Goal: Task Accomplishment & Management: Complete application form

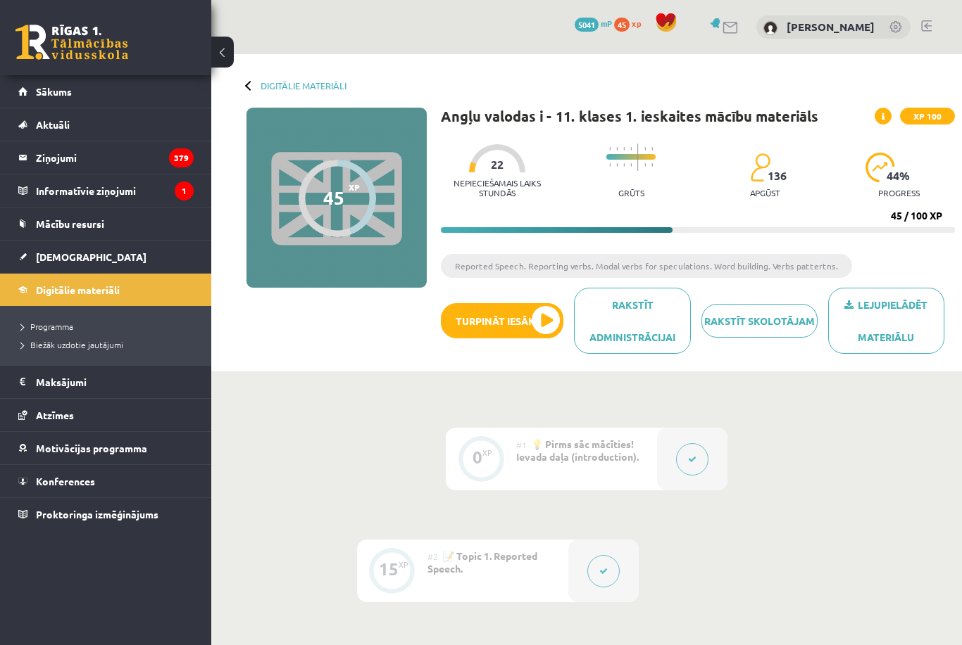
click at [40, 317] on li "Programma" at bounding box center [109, 326] width 176 height 18
click at [84, 253] on link "[DEMOGRAPHIC_DATA]" at bounding box center [105, 257] width 175 height 32
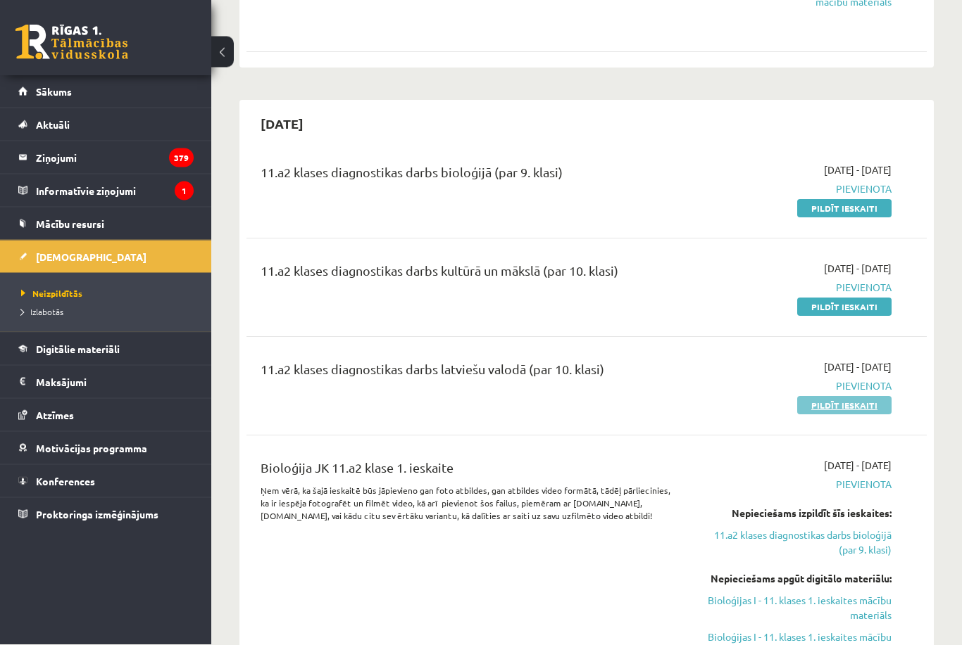
scroll to position [1945, 0]
click at [857, 410] on link "Pildīt ieskaiti" at bounding box center [844, 405] width 94 height 18
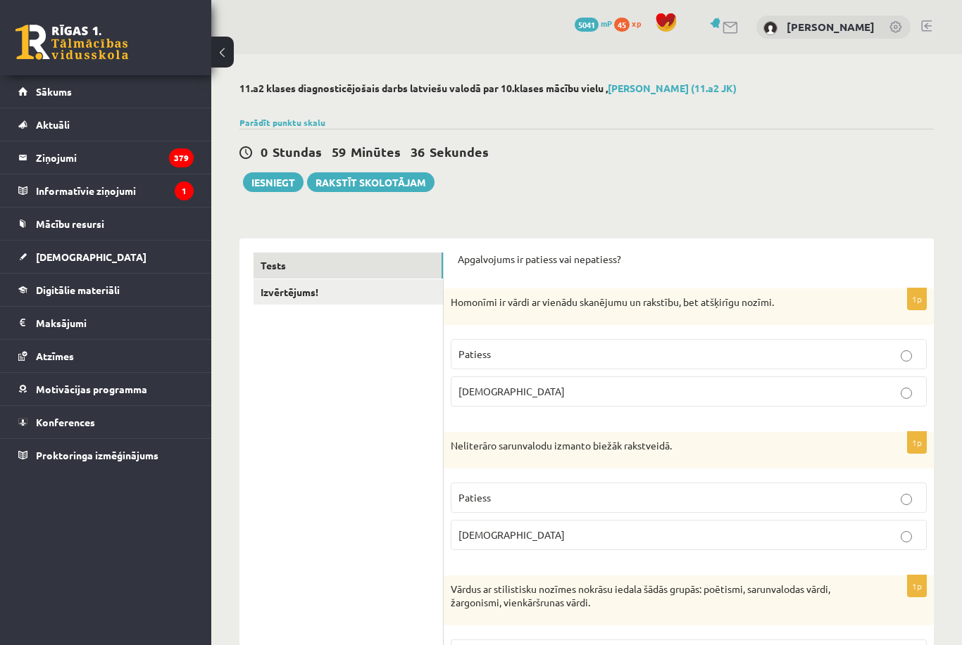
click at [503, 348] on p "Patiess" at bounding box center [688, 354] width 460 height 15
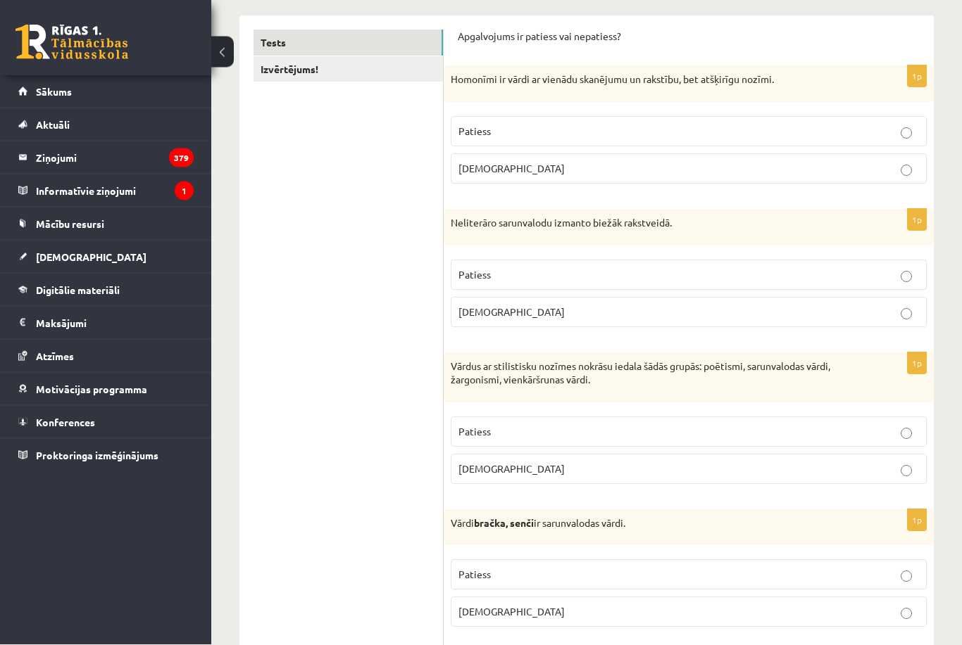
scroll to position [223, 0]
copy div "Neliterāro sarunvalodu izmanto biežāk rakstveidā. Patiess Aplams"
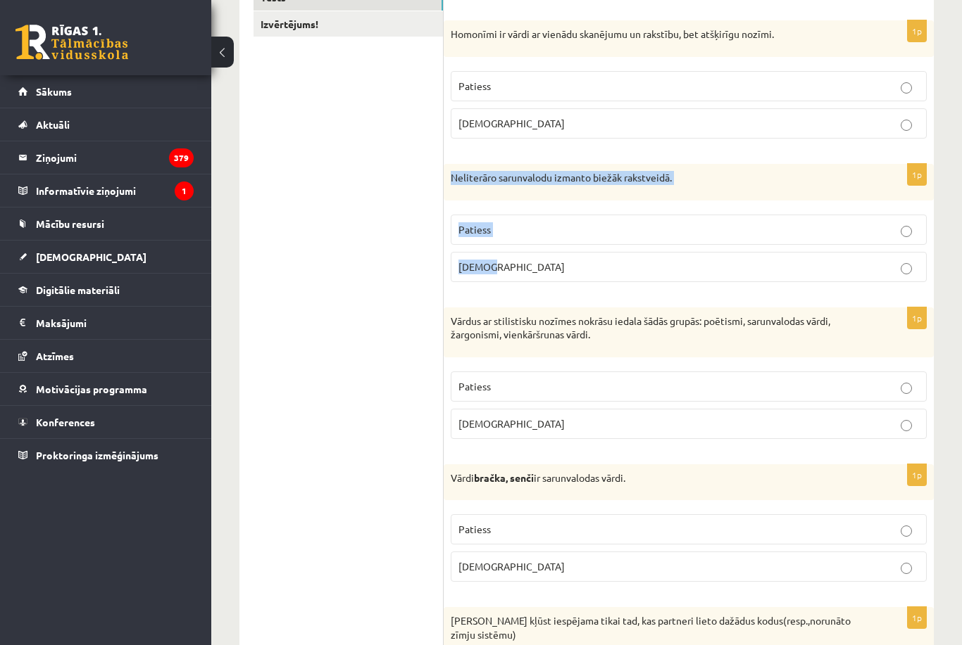
copy div "Neliterāro sarunvalodu izmanto biežāk rakstveidā. Patiess Aplams"
click at [588, 266] on p "Aplams" at bounding box center [688, 267] width 460 height 15
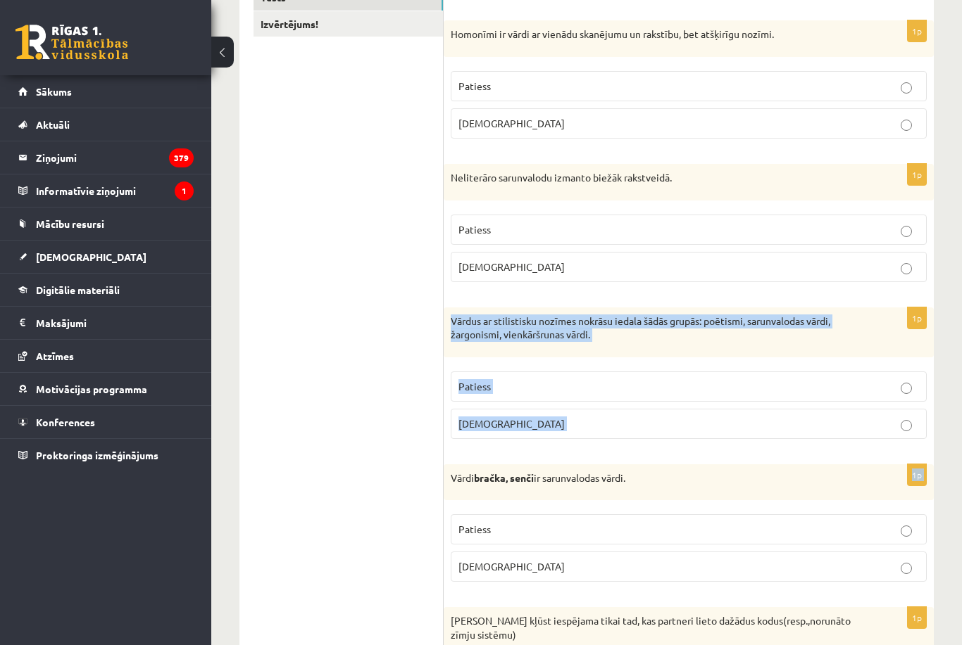
copy form "Vārdus ar stilistisku nozīmes nokrāsu iedala šādās grupās: poētismi, sarunvalod…"
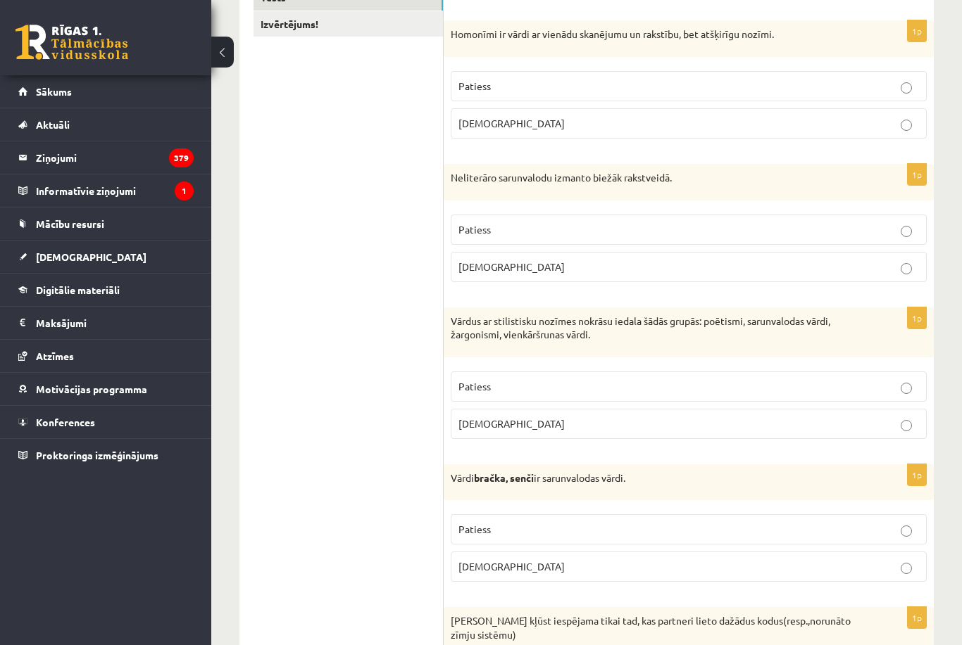
click at [539, 390] on p "Patiess" at bounding box center [688, 386] width 460 height 15
copy div "Vārdi bračka, senči ir sarunvalodas vārdi. Patiess Aplams"
click at [519, 570] on p "Aplams" at bounding box center [688, 567] width 460 height 15
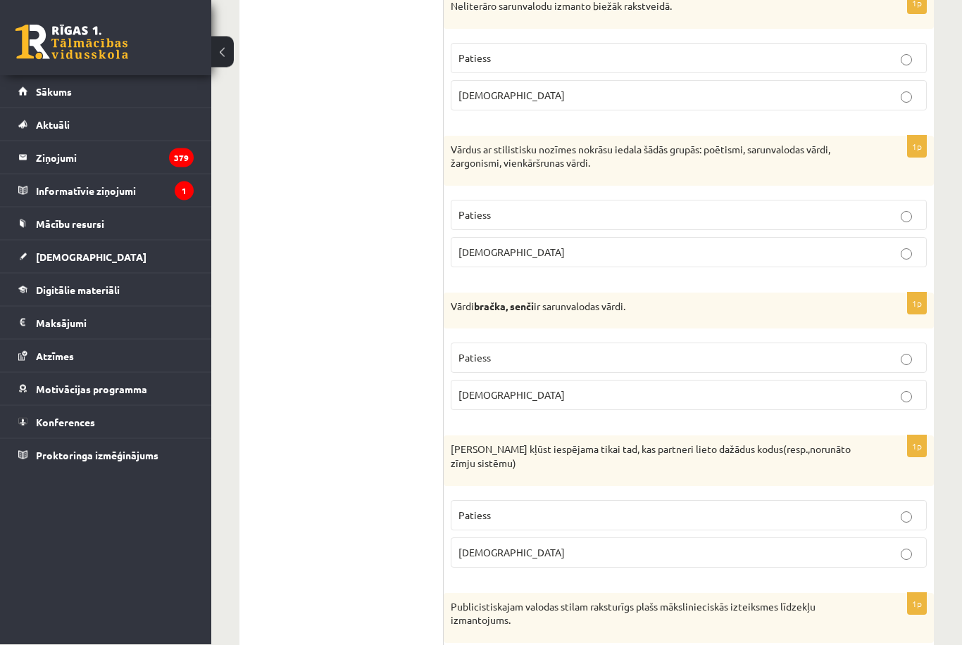
scroll to position [440, 0]
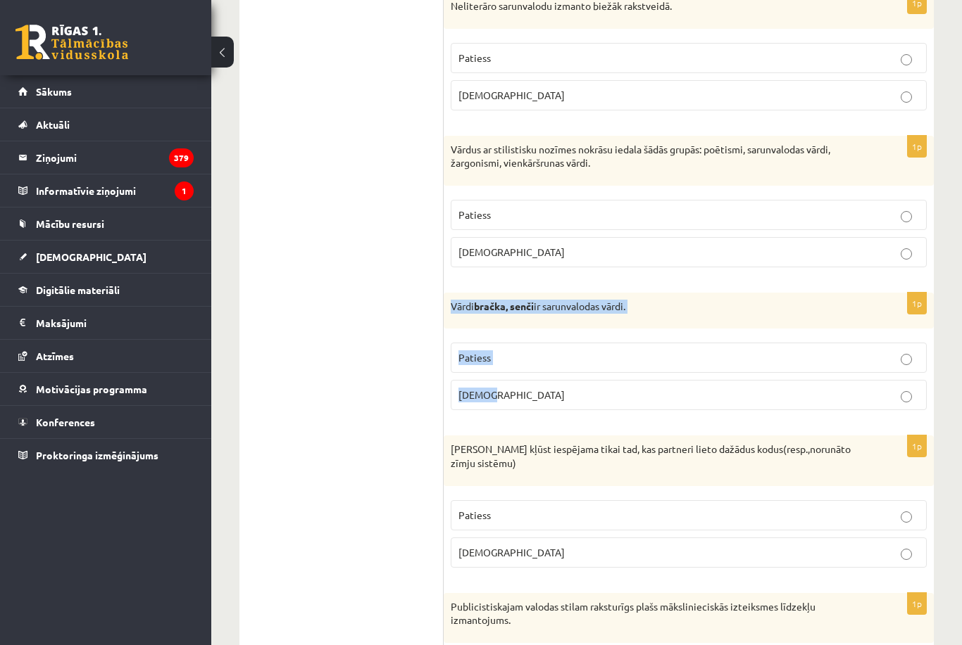
copy div "Vārdi bračka, senči ir sarunvalodas vārdi. Patiess Aplams"
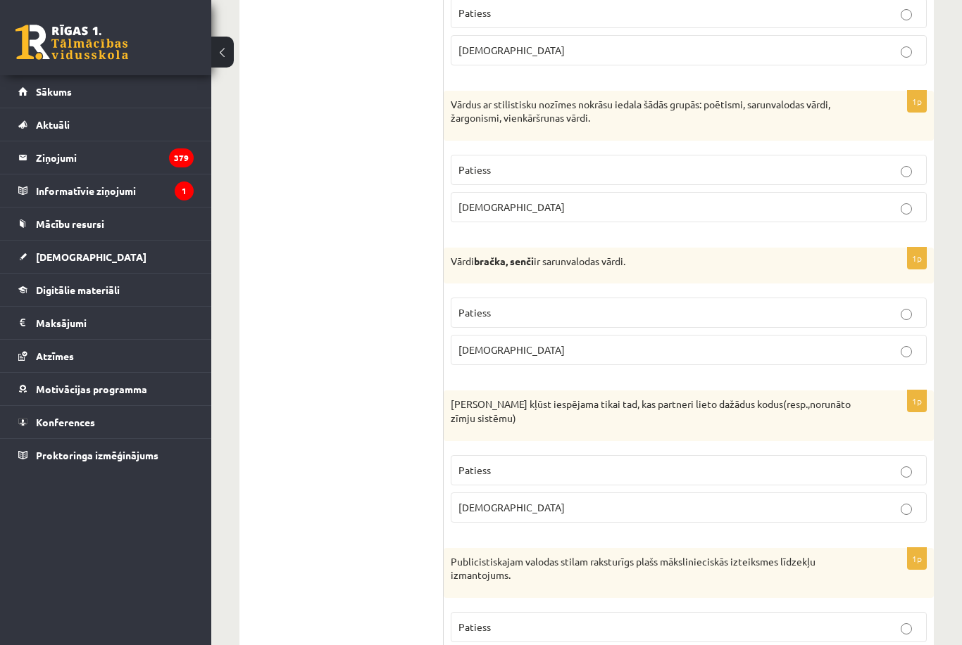
click at [480, 362] on label "Aplams" at bounding box center [688, 350] width 476 height 30
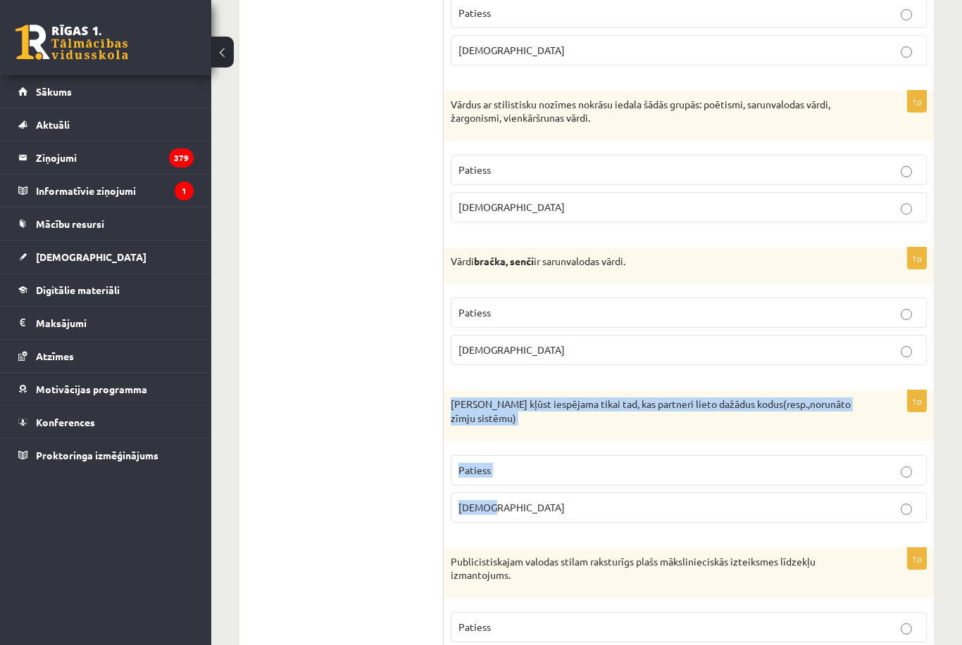
copy div "Saziņa kļūst iespējama tikai tad, kas partneri lieto dažādus kodus(resp.,norunā…"
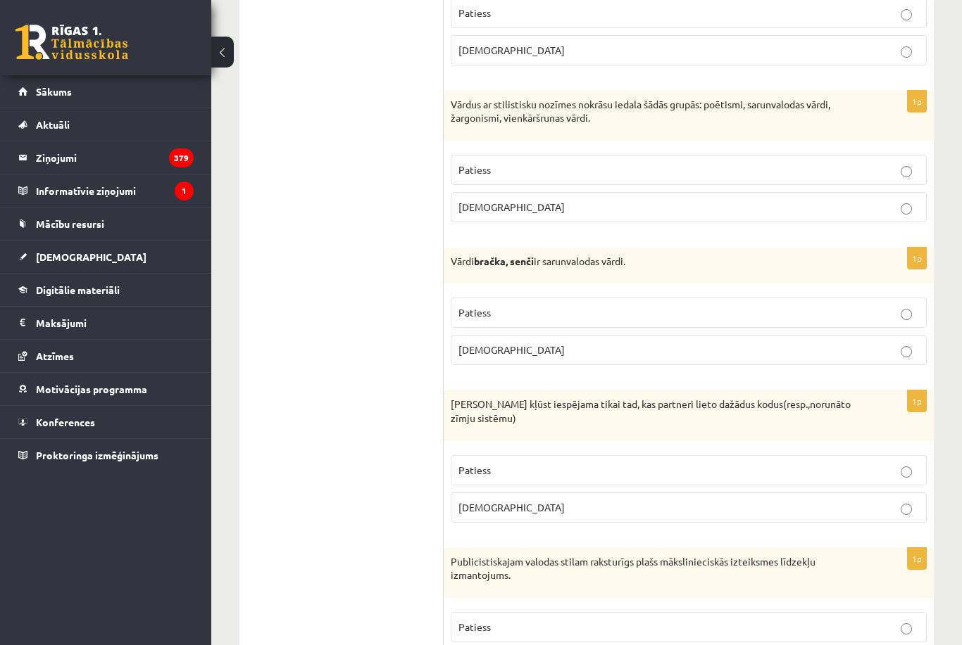
click at [781, 559] on p "Publicistiskajam valodas stilam raksturīgs plašs mākslinieciskās izteiksmes līd…" at bounding box center [652, 568] width 405 height 27
click at [814, 501] on p "Aplams" at bounding box center [688, 507] width 460 height 15
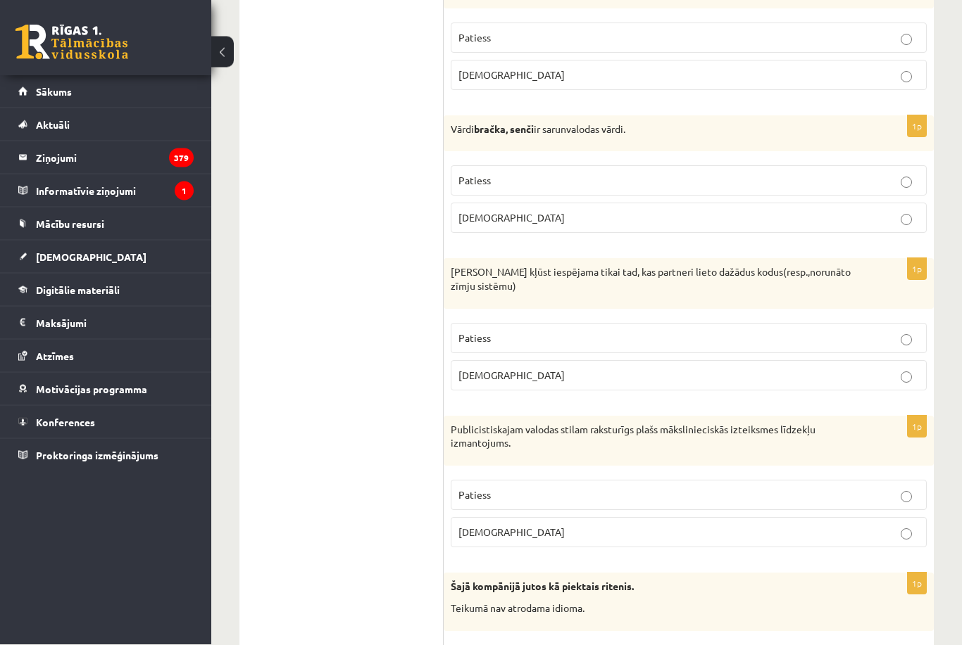
scroll to position [617, 0]
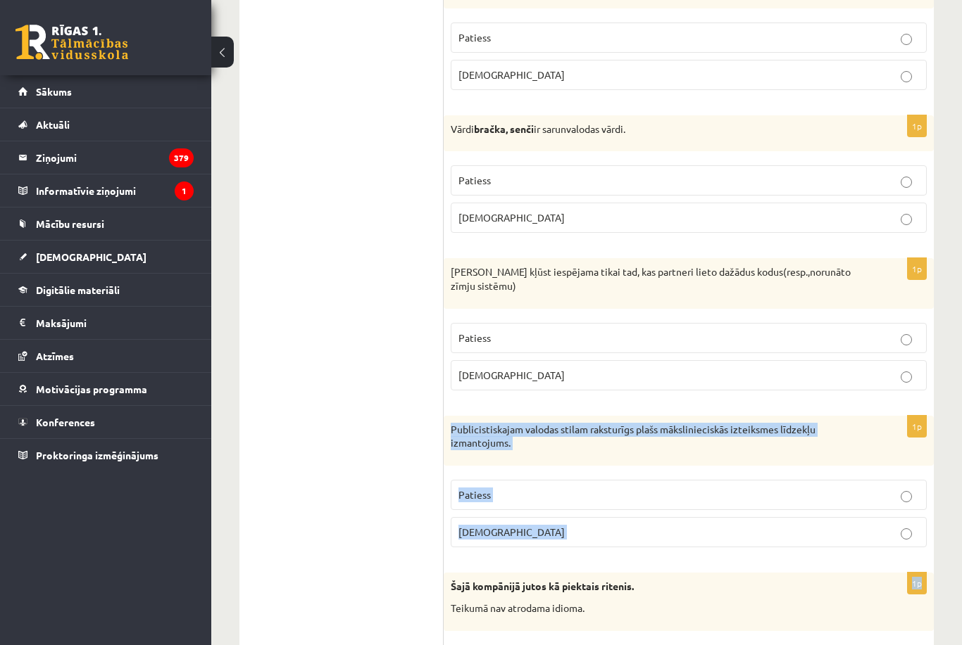
copy form "Publicistiskajam valodas stilam raksturīgs plašs mākslinieciskās izteiksmes līd…"
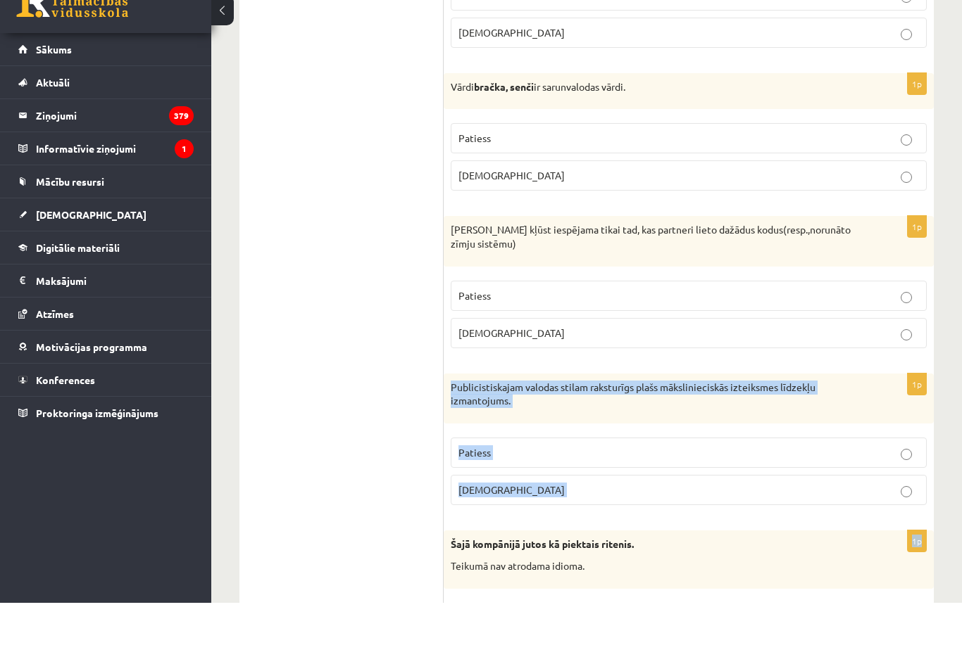
scroll to position [662, 0]
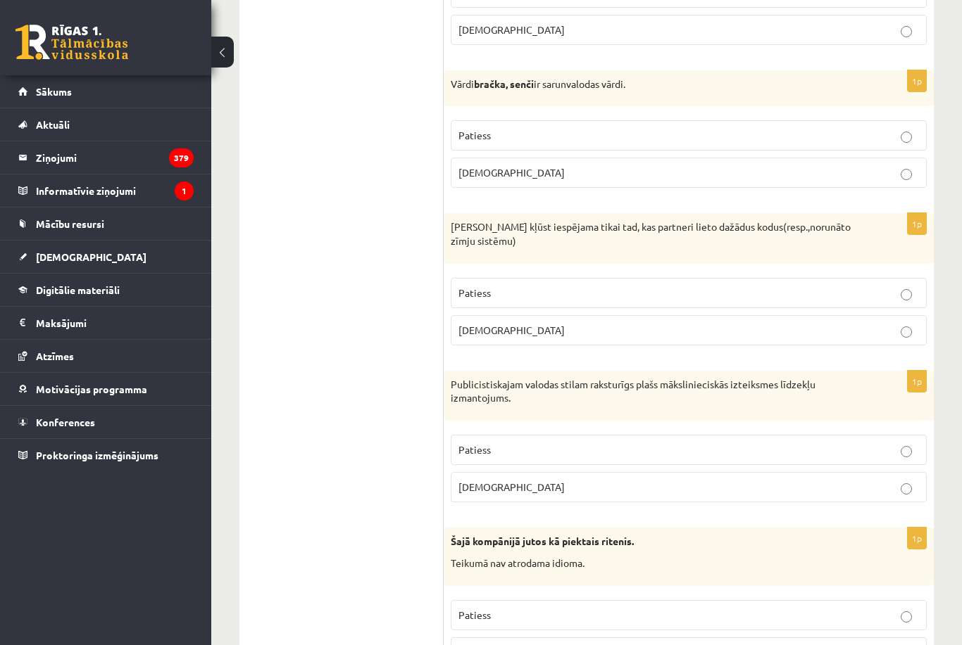
click at [508, 446] on p "Patiess" at bounding box center [688, 450] width 460 height 15
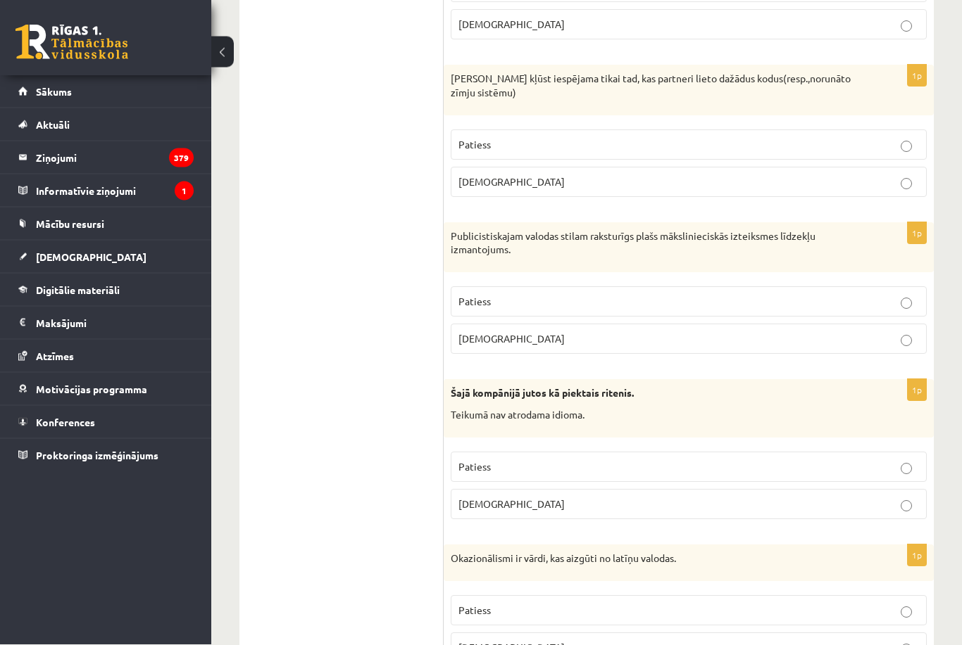
scroll to position [811, 0]
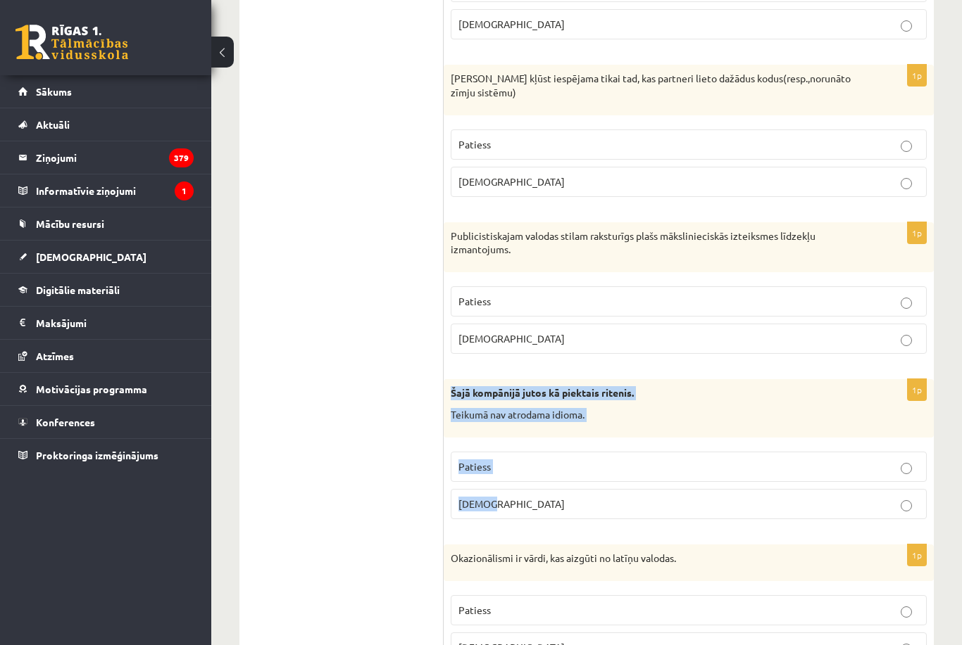
copy div "Šajā kompānijā jutos kā piektais ritenis. Teikumā nav atrodama idioma. Patiess …"
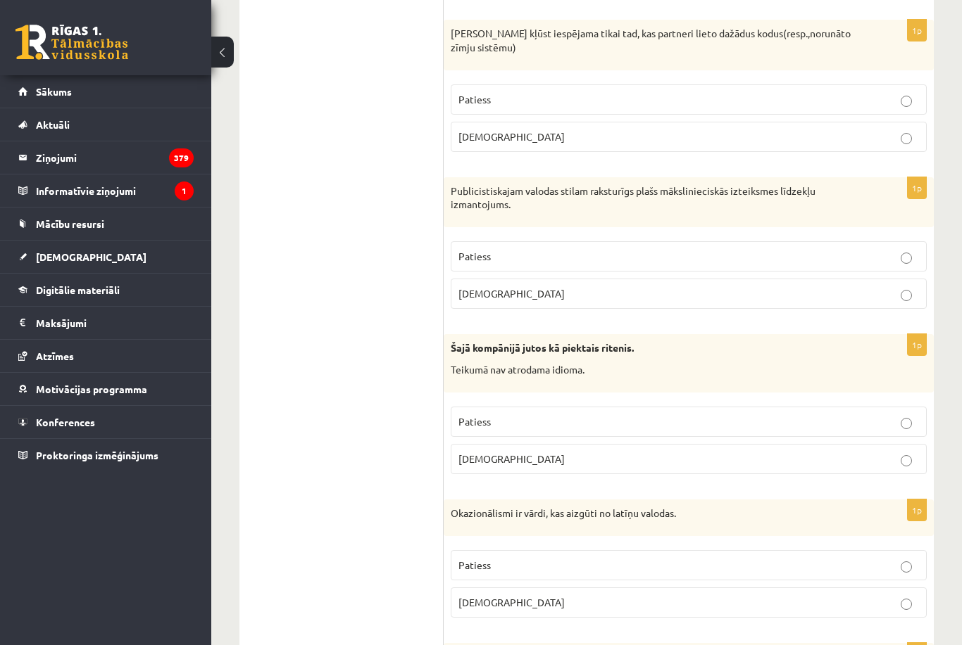
click at [547, 455] on p "Aplams" at bounding box center [688, 459] width 460 height 15
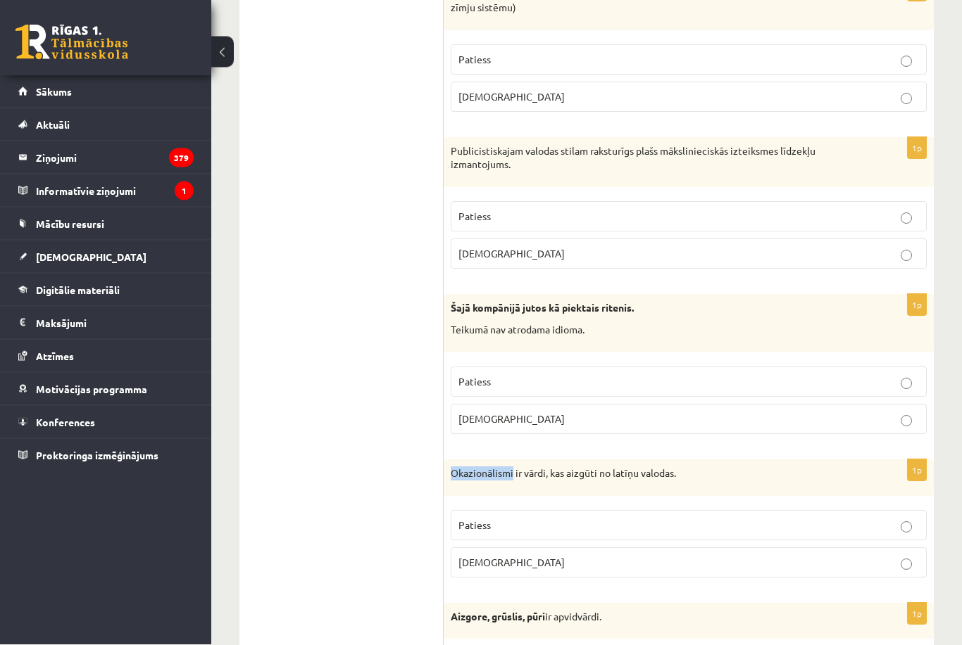
scroll to position [897, 0]
copy div "Okazionālismi ir vārdi, kas aizgūti no latīņu valodas. Patiess Aplams"
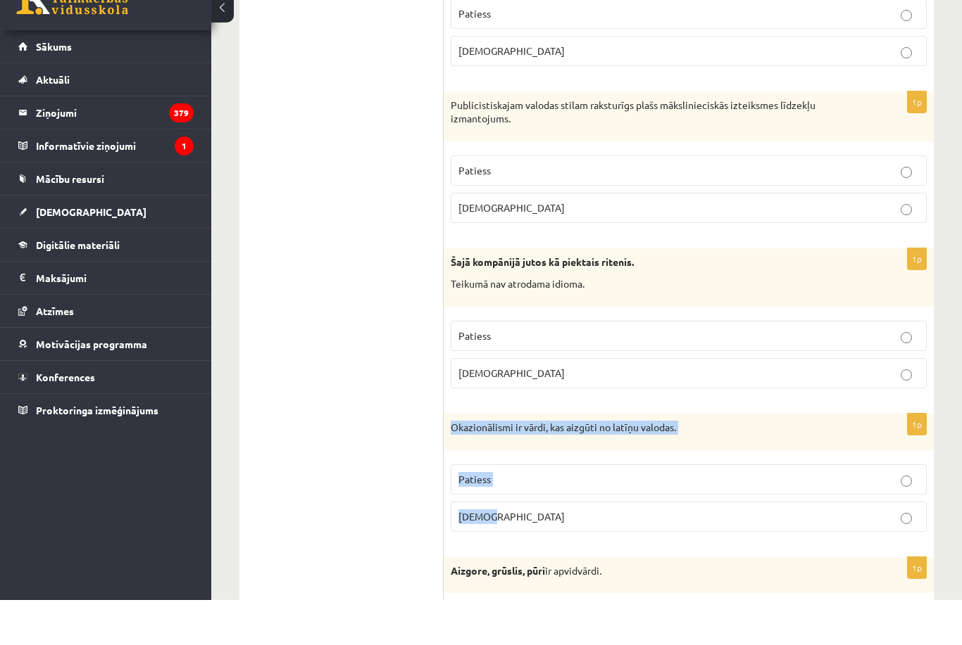
scroll to position [942, 0]
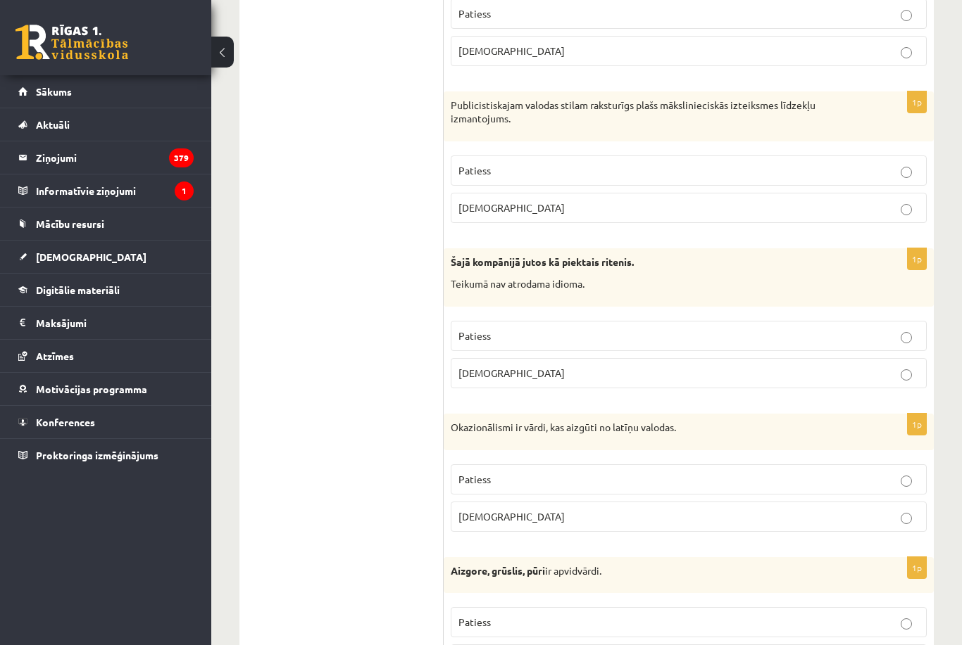
click at [519, 517] on p "Aplams" at bounding box center [688, 517] width 460 height 15
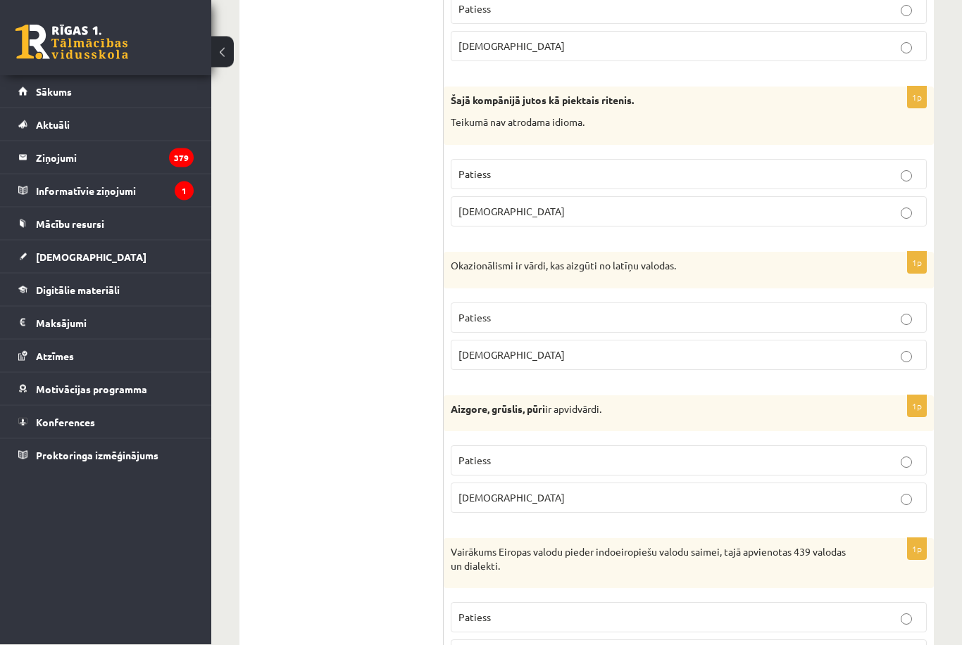
scroll to position [1109, 0]
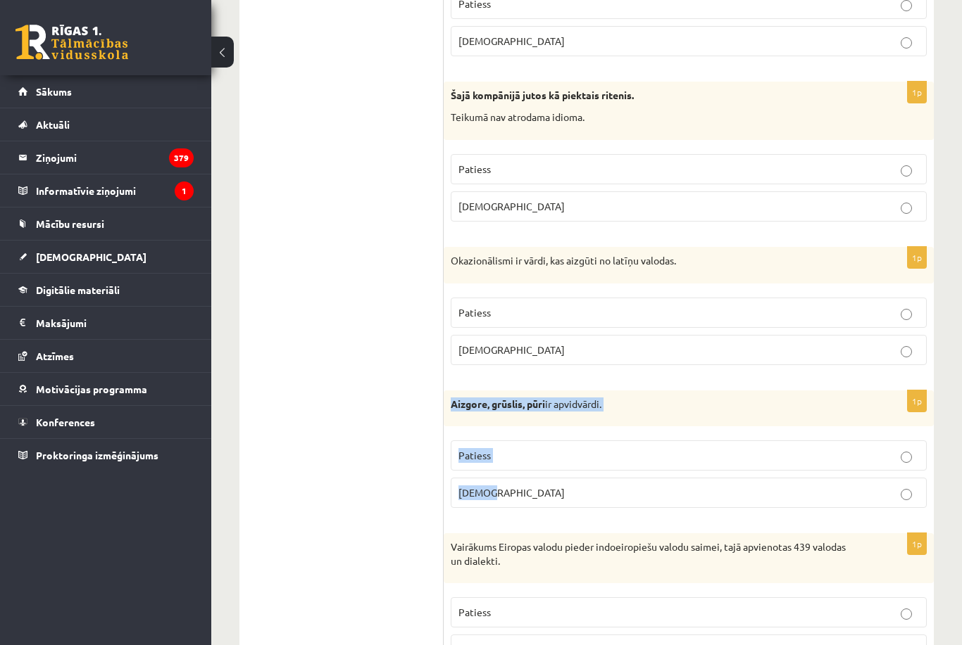
copy div "Aizgore, grūslis, pūri ir apvidvārdi. Patiess Aplams"
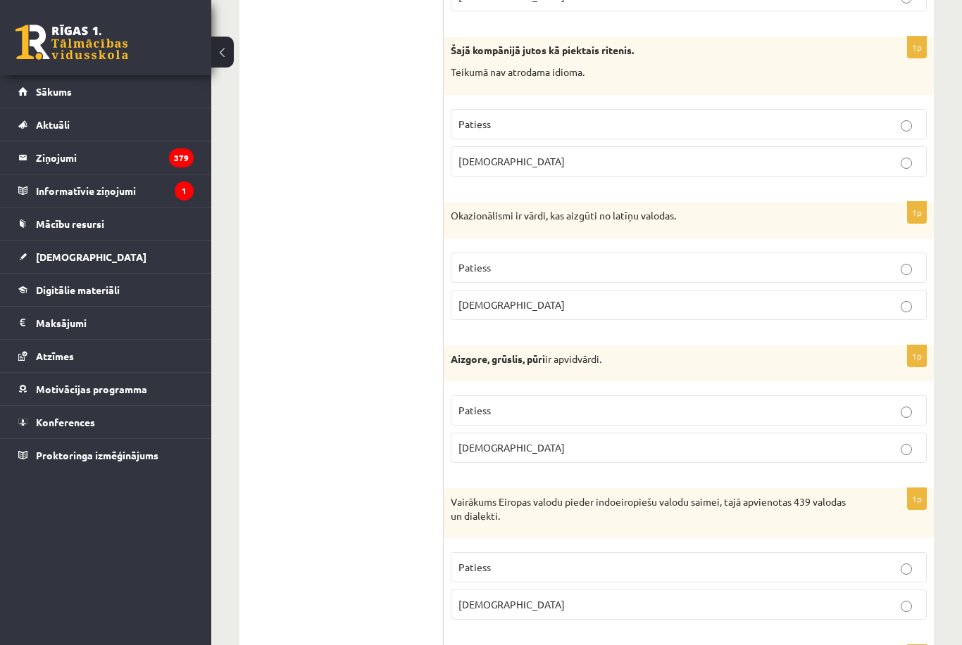
click at [502, 419] on label "Patiess" at bounding box center [688, 411] width 476 height 30
click at [543, 396] on label "Patiess" at bounding box center [688, 411] width 476 height 30
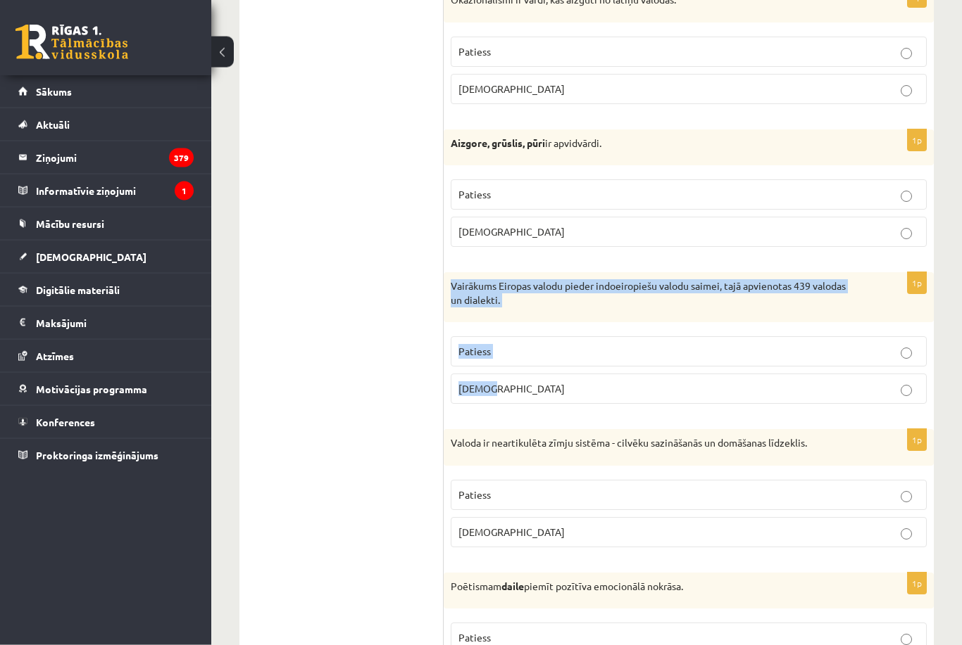
scroll to position [1415, 0]
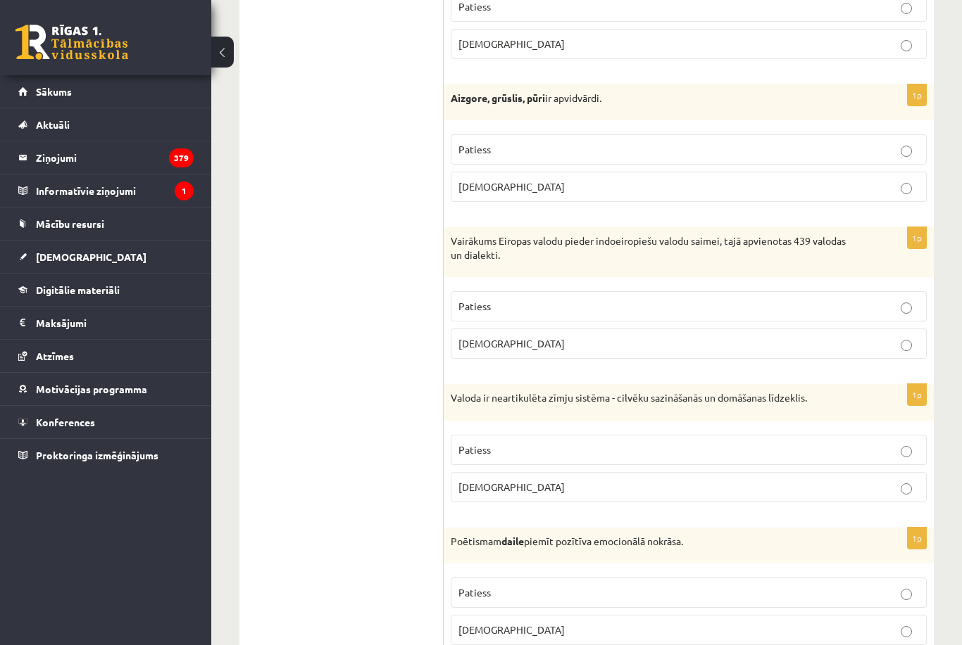
click at [498, 336] on p "Aplams" at bounding box center [688, 343] width 460 height 15
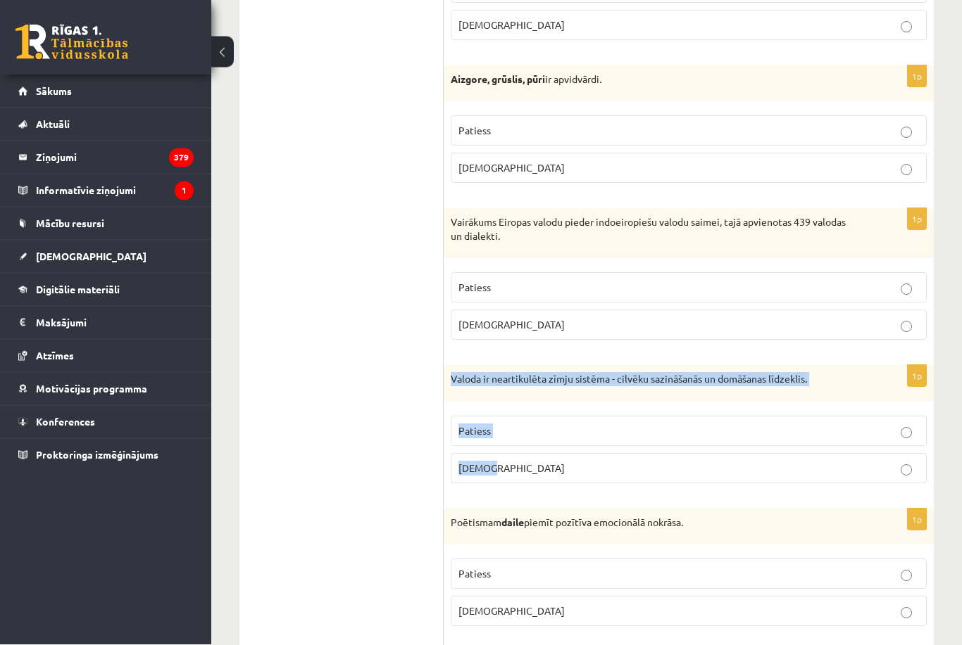
scroll to position [1478, 0]
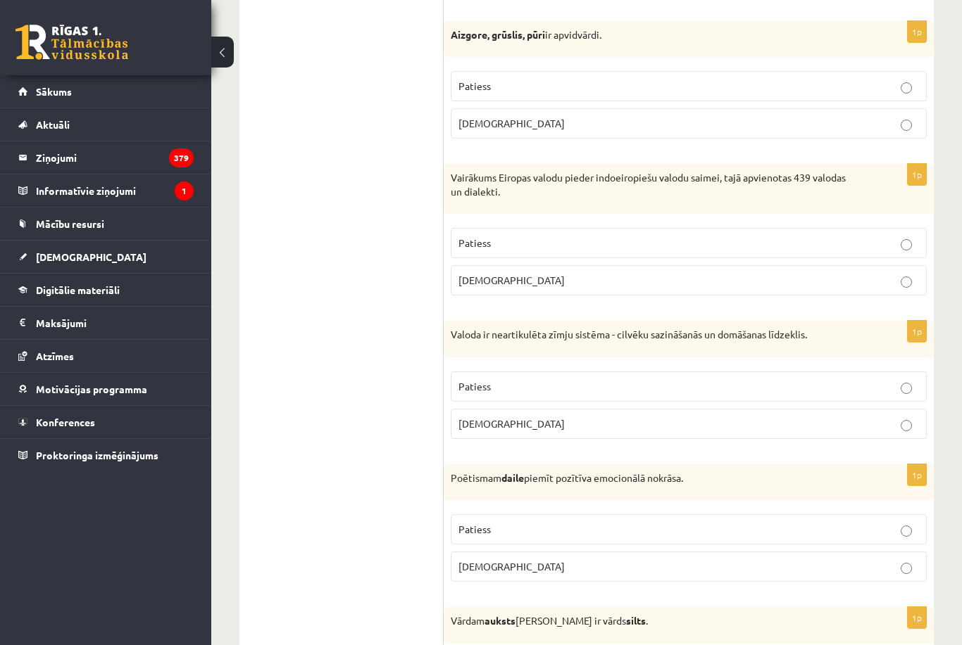
click at [479, 417] on span "Aplams" at bounding box center [511, 423] width 106 height 13
click at [527, 572] on label "Aplams" at bounding box center [688, 567] width 476 height 30
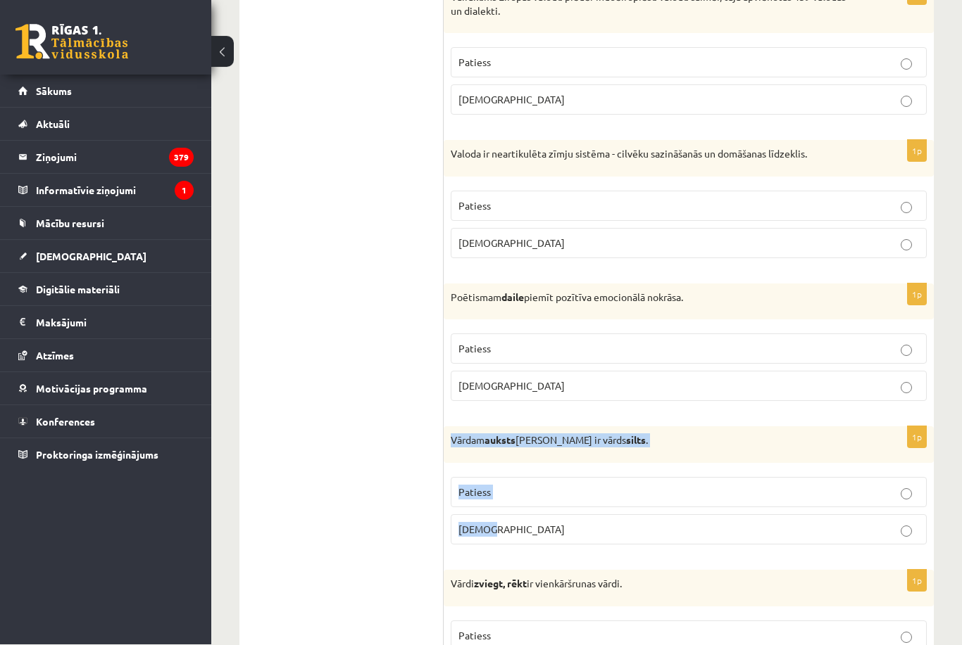
scroll to position [1703, 0]
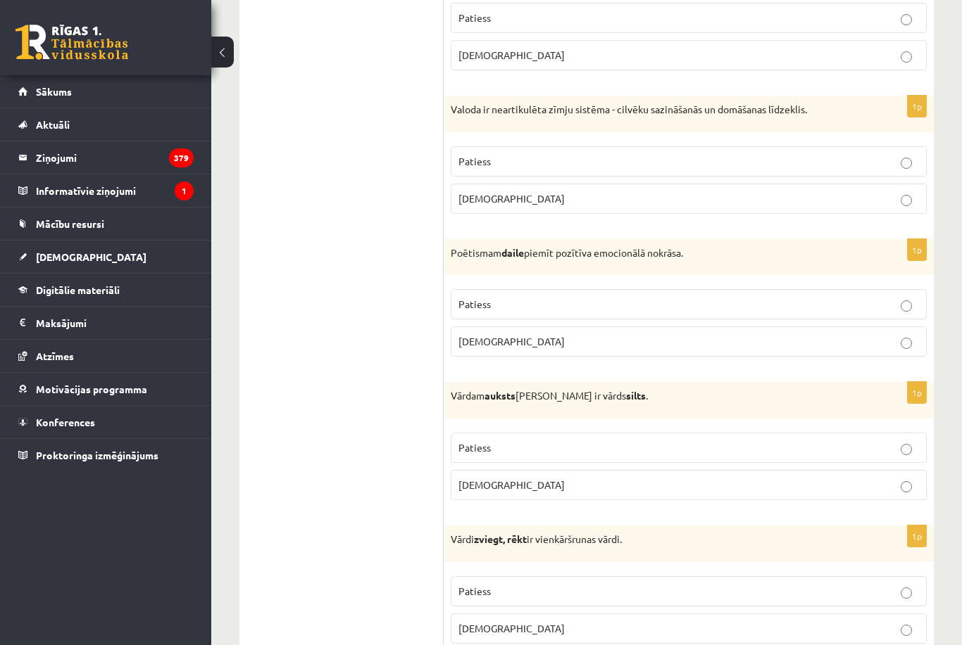
click at [486, 442] on span "Patiess" at bounding box center [474, 447] width 32 height 13
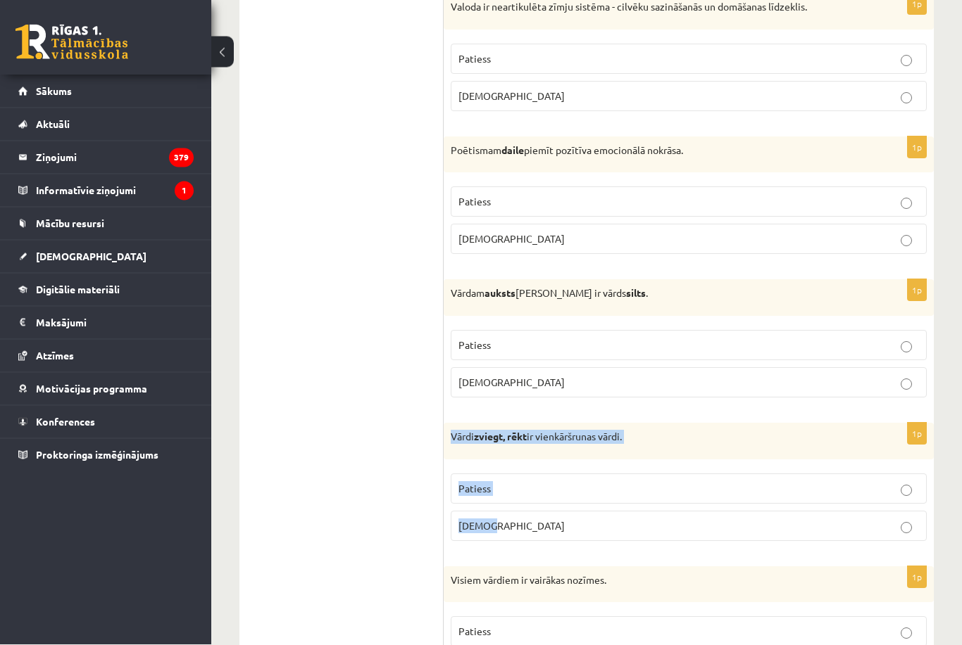
scroll to position [1851, 0]
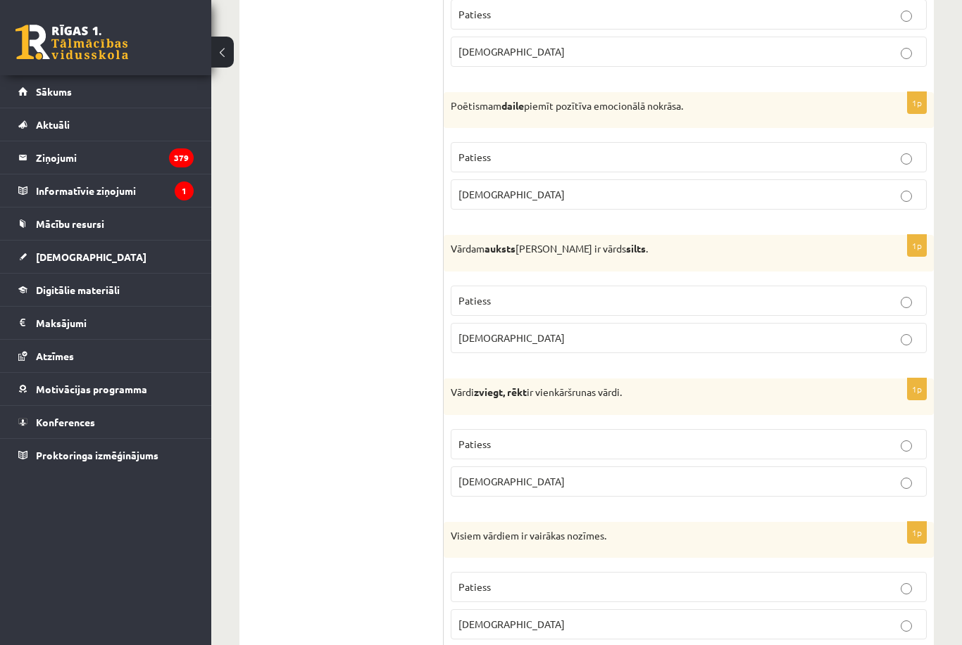
click at [380, 477] on ul "Tests Izvērtējums!" at bounding box center [348, 612] width 190 height 4421
click at [486, 443] on label "Patiess" at bounding box center [688, 444] width 476 height 30
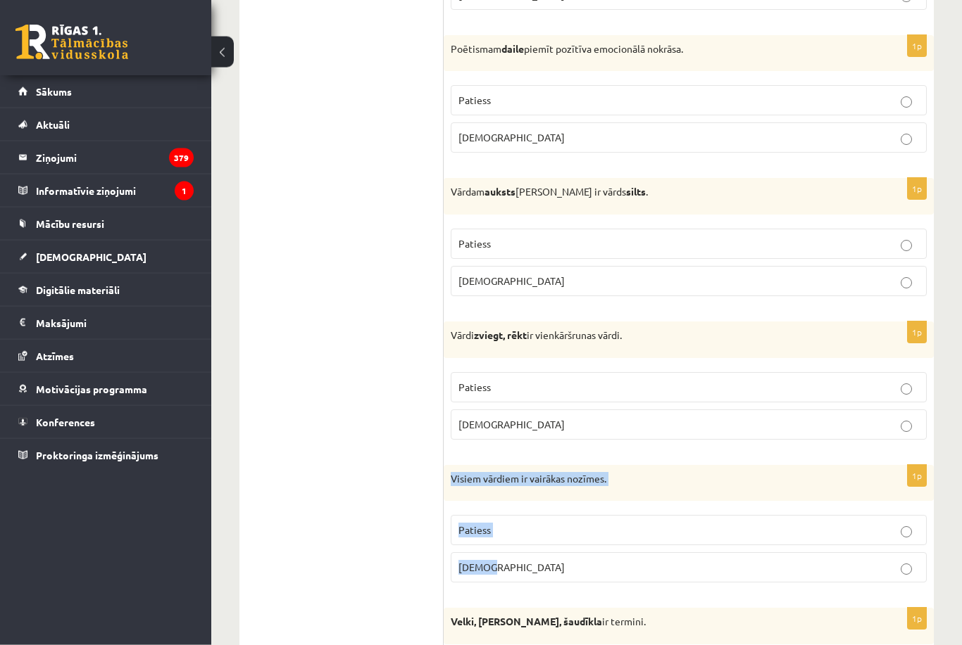
scroll to position [1953, 0]
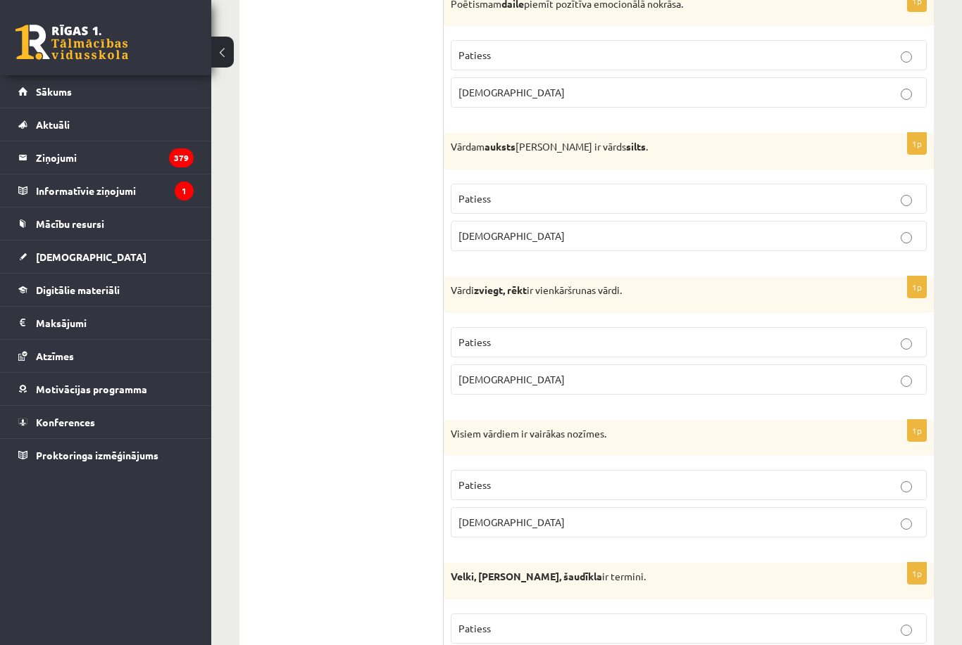
click at [406, 510] on ul "Tests Izvērtējums!" at bounding box center [348, 510] width 190 height 4421
click at [506, 508] on label "Aplams" at bounding box center [688, 523] width 476 height 30
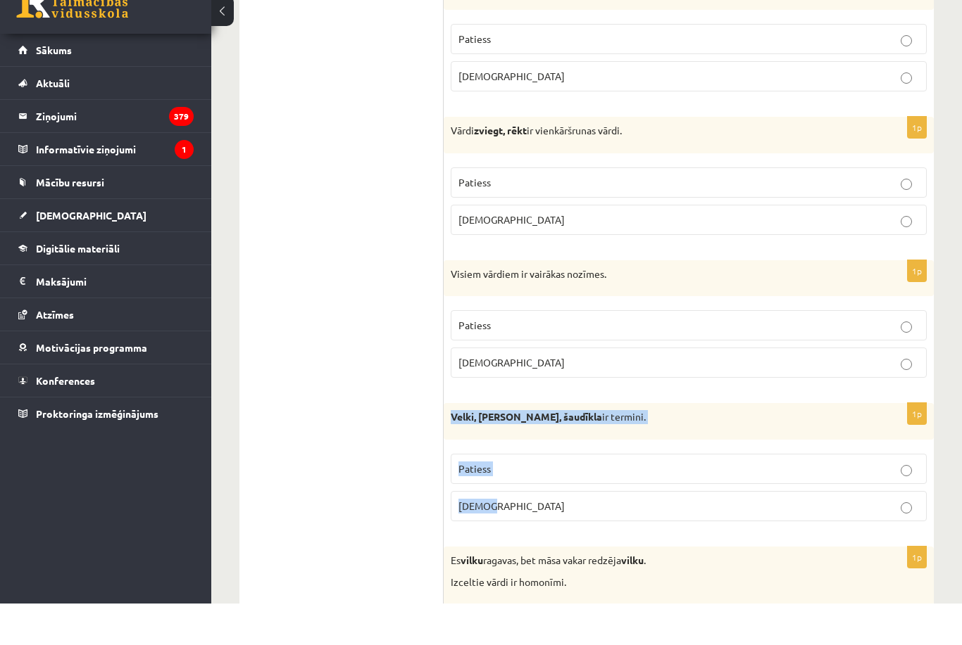
scroll to position [2116, 0]
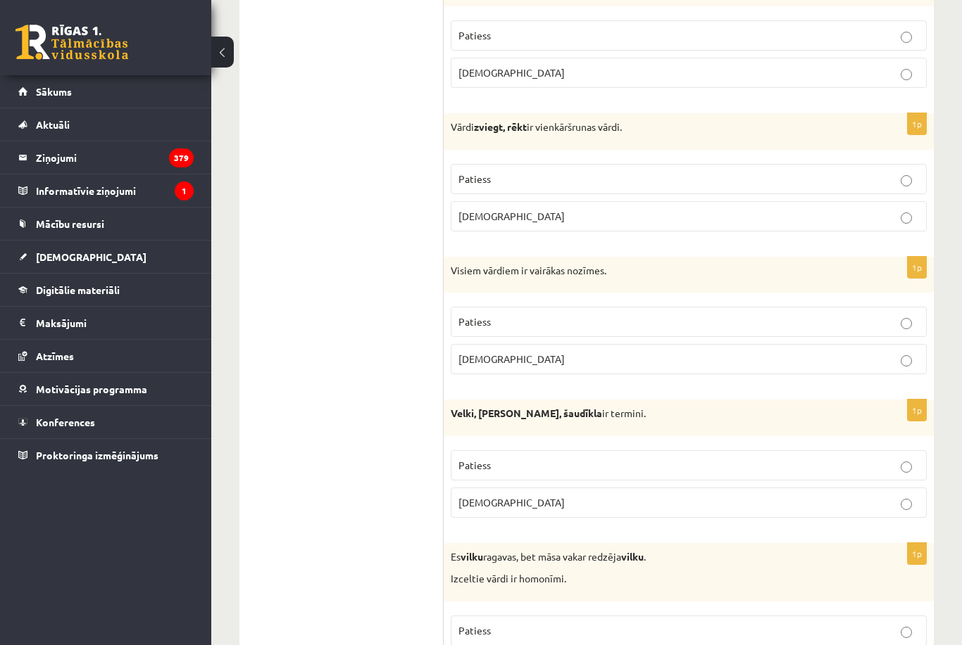
click at [681, 467] on label "Patiess" at bounding box center [688, 465] width 476 height 30
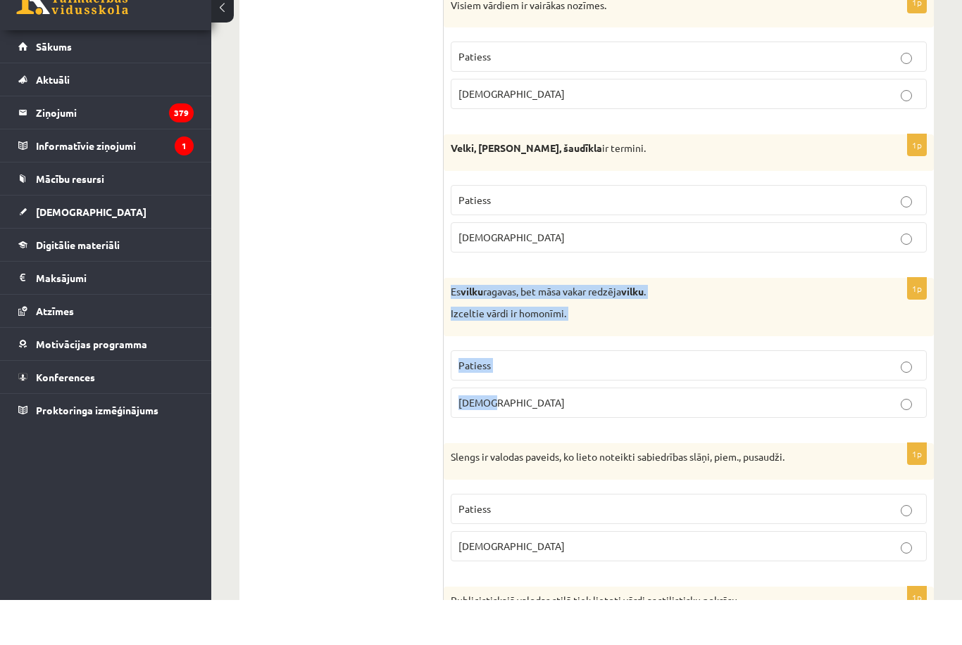
scroll to position [2381, 0]
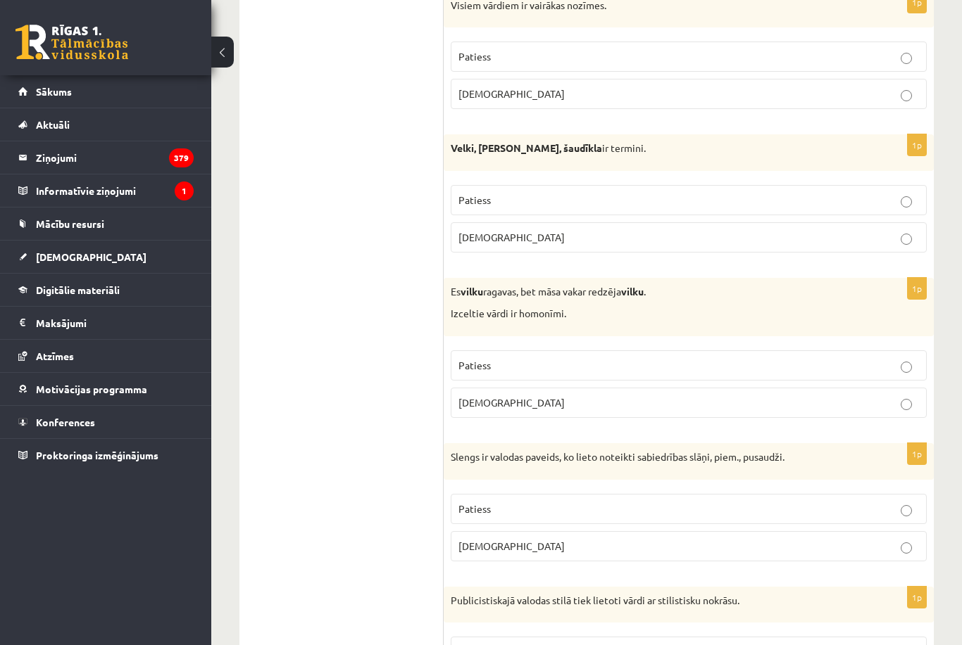
click at [418, 416] on ul "Tests Izvērtējums!" at bounding box center [348, 81] width 190 height 4421
click at [494, 359] on p "Patiess" at bounding box center [688, 365] width 460 height 15
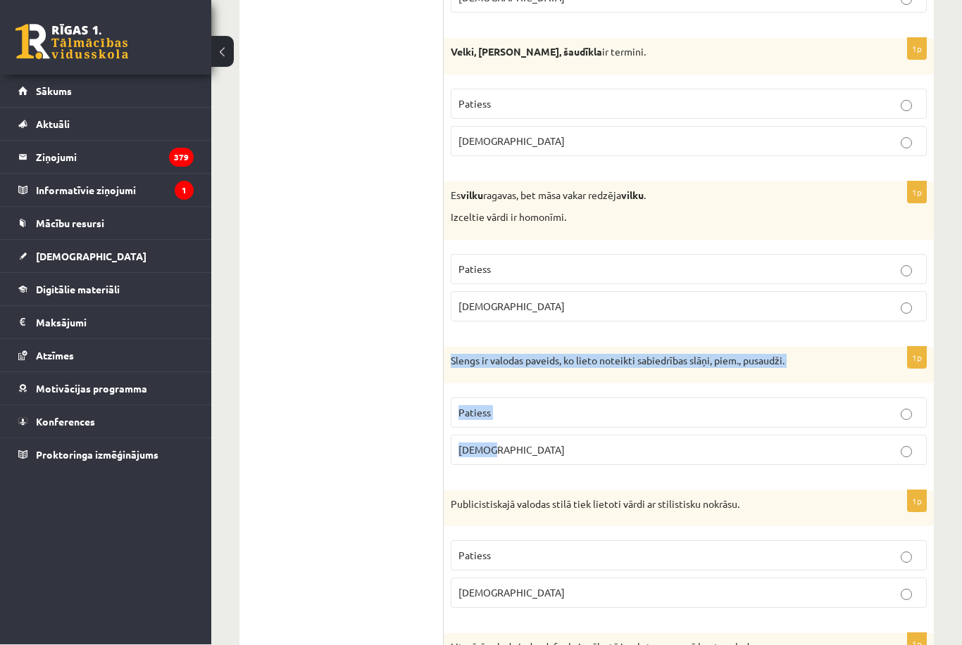
scroll to position [2521, 0]
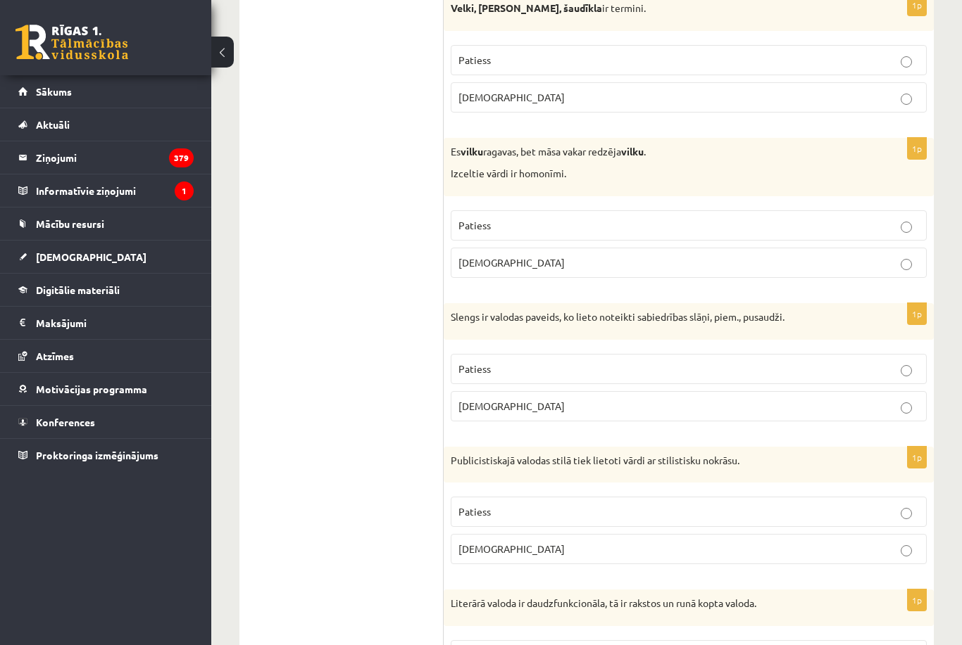
click at [510, 362] on p "Patiess" at bounding box center [688, 369] width 460 height 15
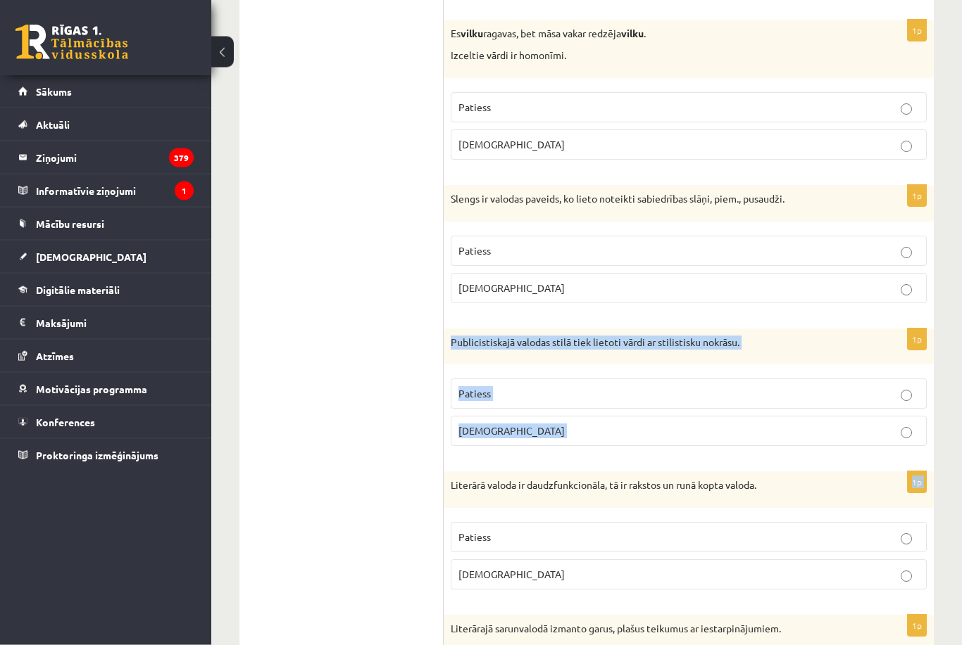
scroll to position [2685, 0]
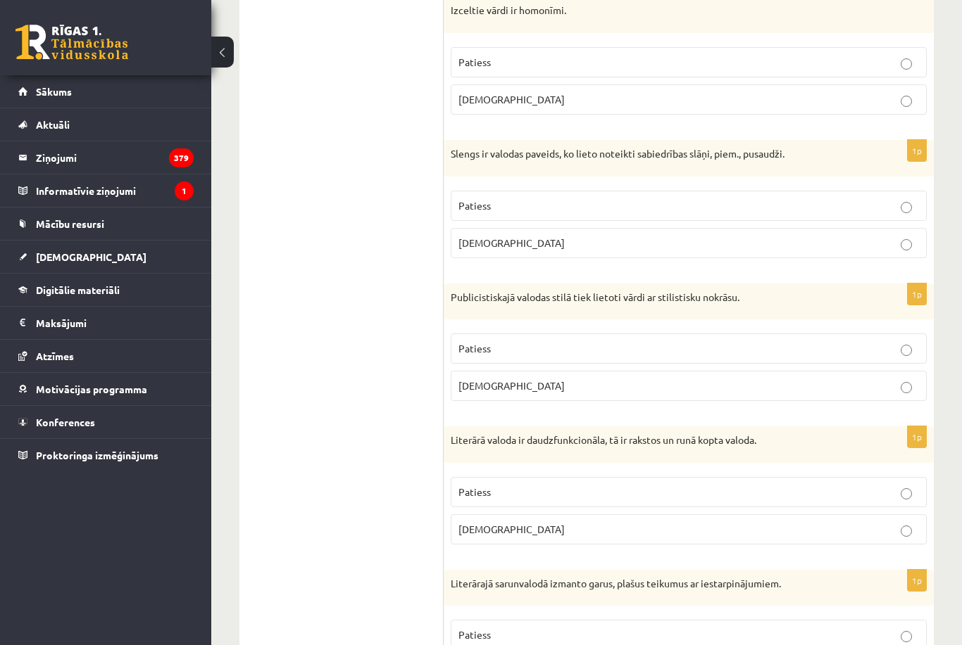
click at [493, 341] on p "Patiess" at bounding box center [688, 348] width 460 height 15
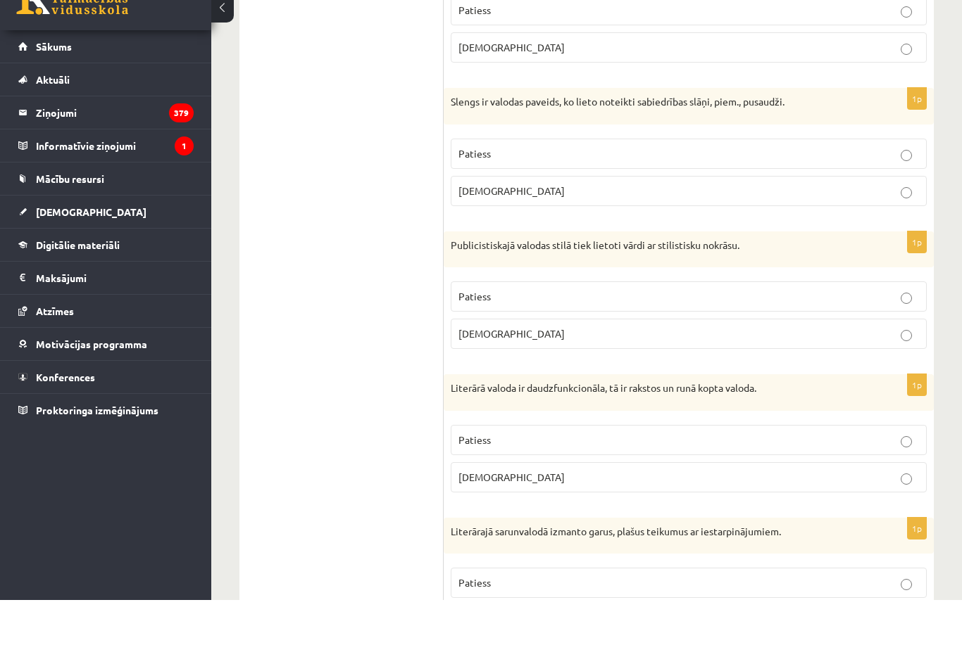
scroll to position [2737, 0]
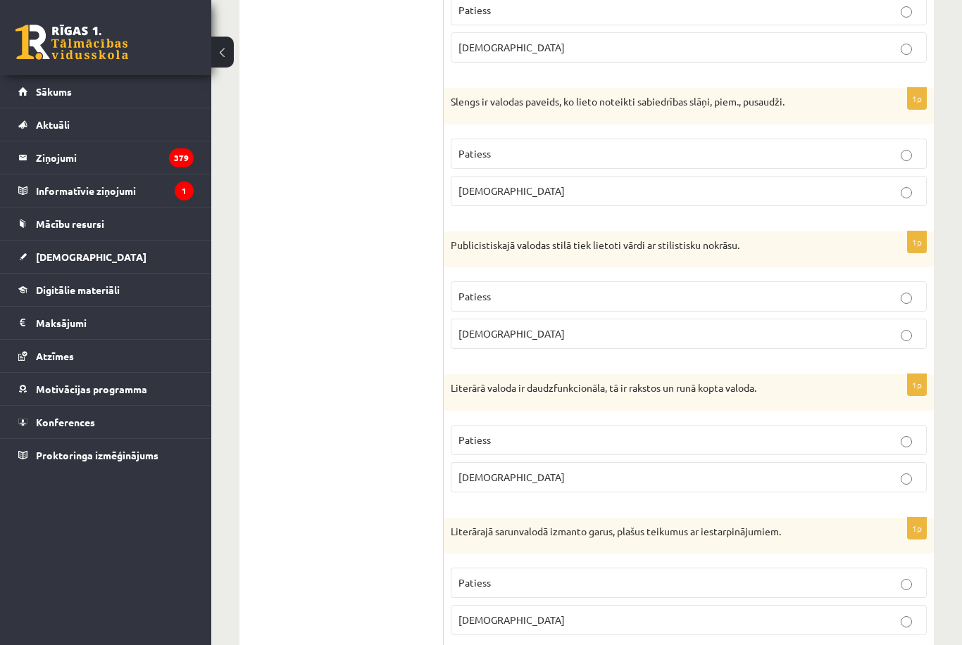
click at [631, 433] on p "Patiess" at bounding box center [688, 440] width 460 height 15
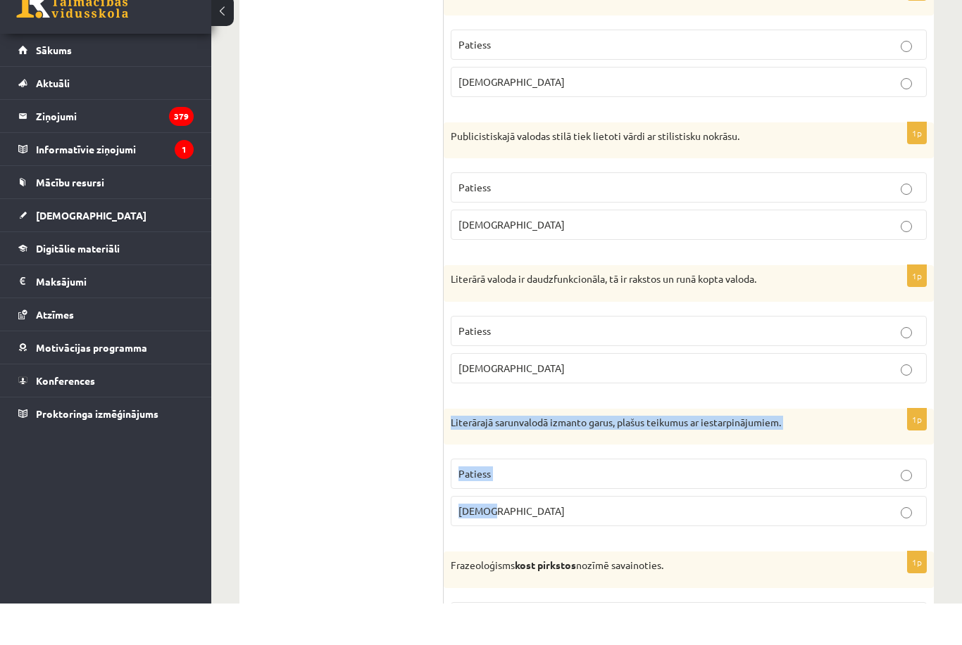
scroll to position [2849, 0]
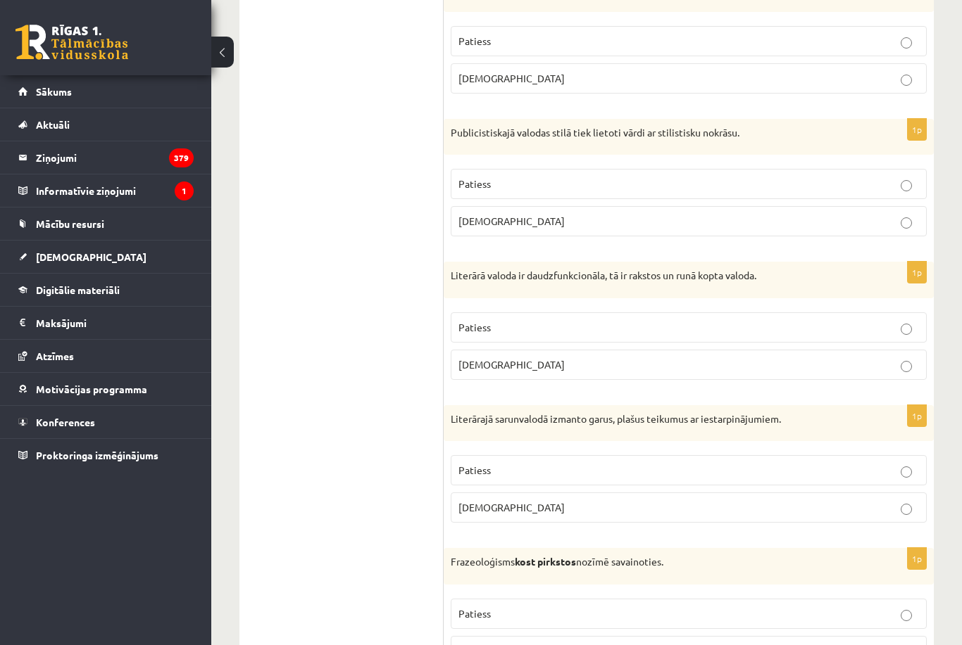
click at [505, 500] on p "Aplams" at bounding box center [688, 507] width 460 height 15
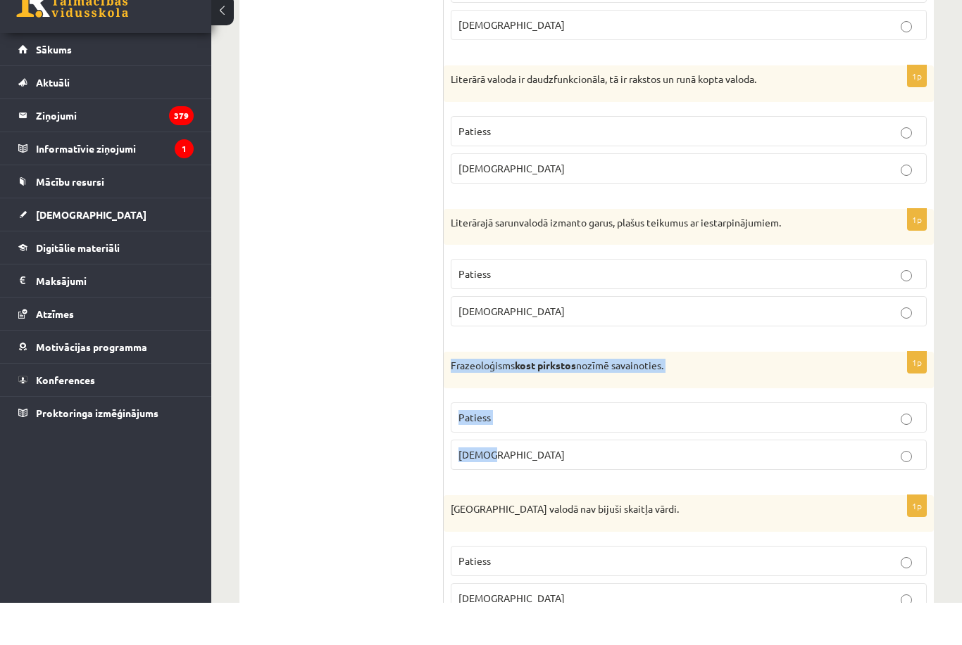
scroll to position [3049, 0]
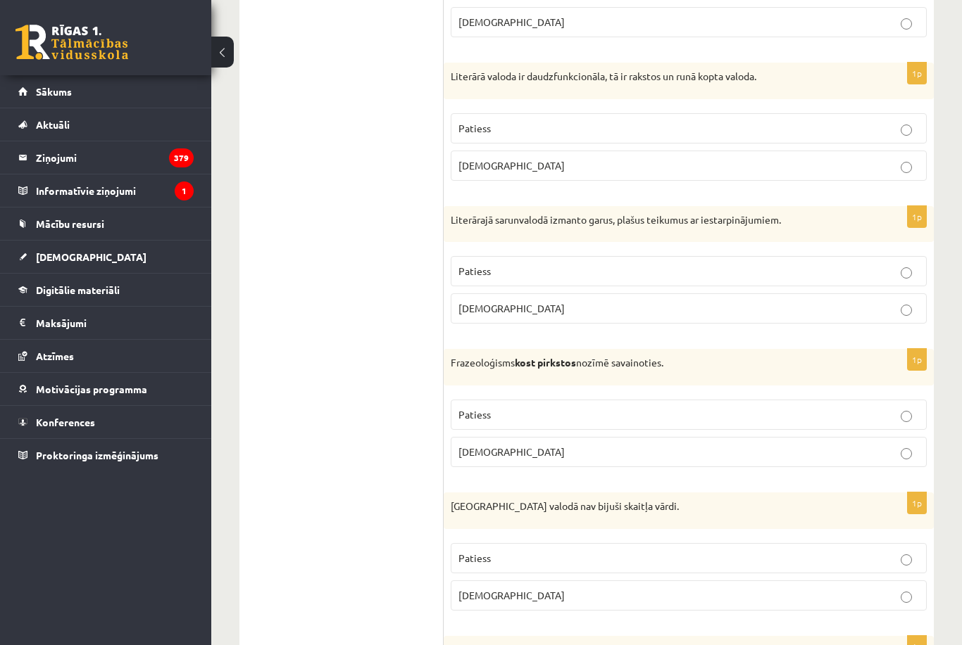
click at [531, 445] on p "Aplams" at bounding box center [688, 452] width 460 height 15
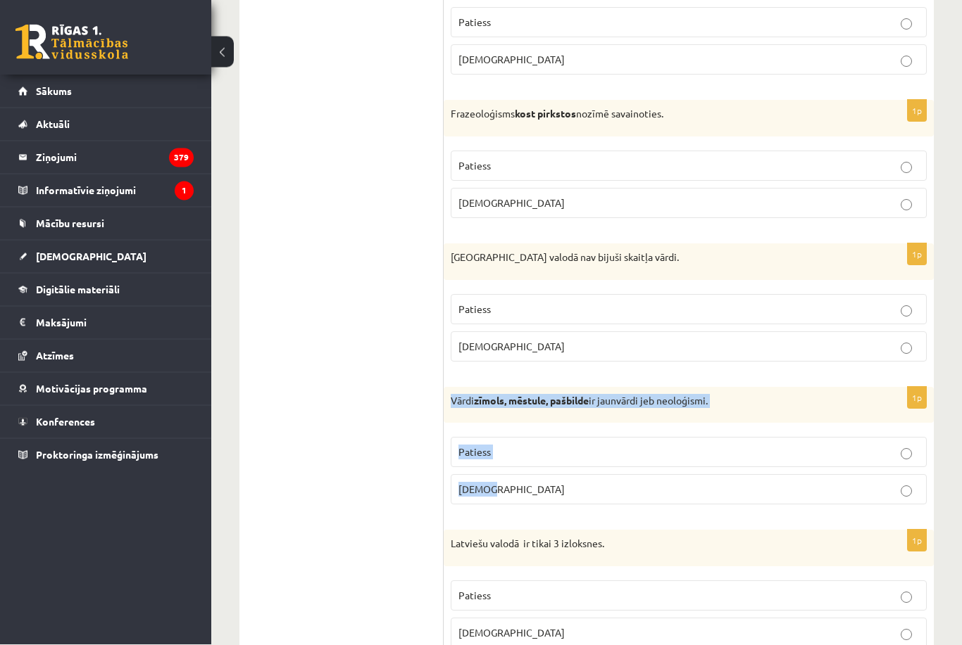
scroll to position [3342, 0]
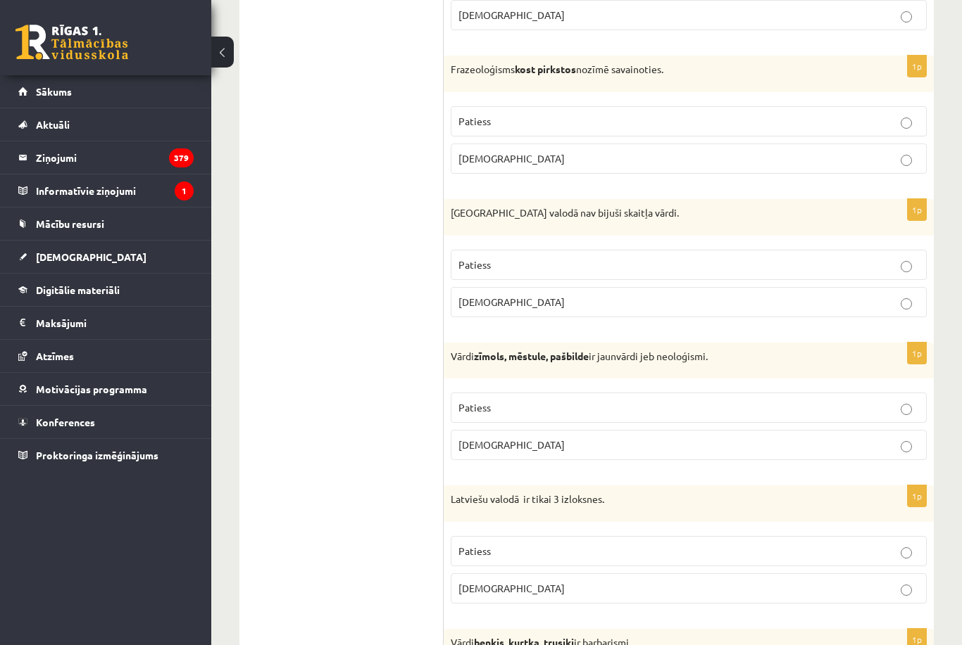
click at [503, 401] on p "Patiess" at bounding box center [688, 408] width 460 height 15
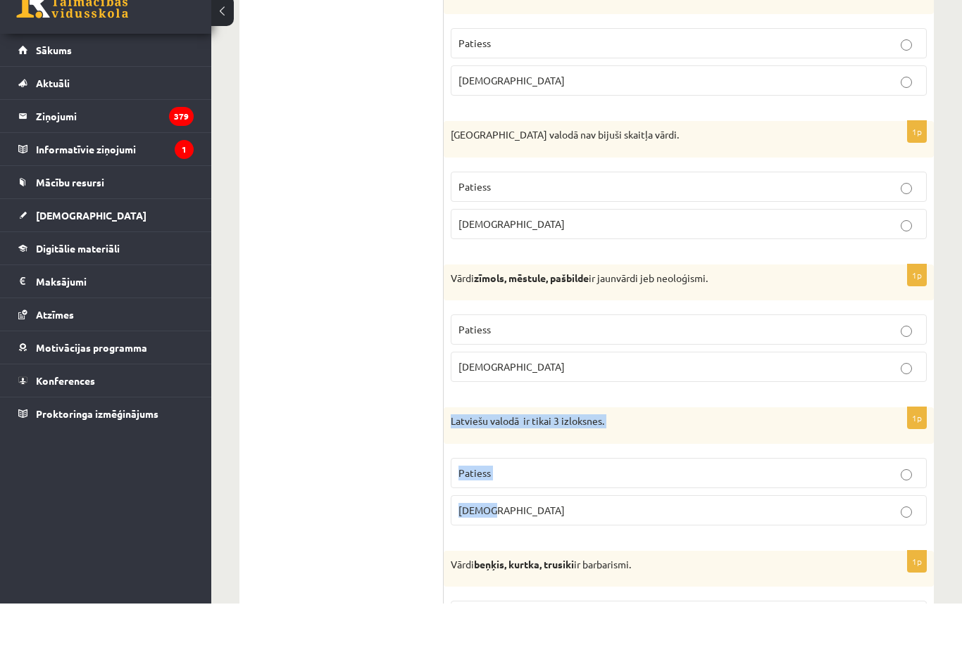
scroll to position [3424, 0]
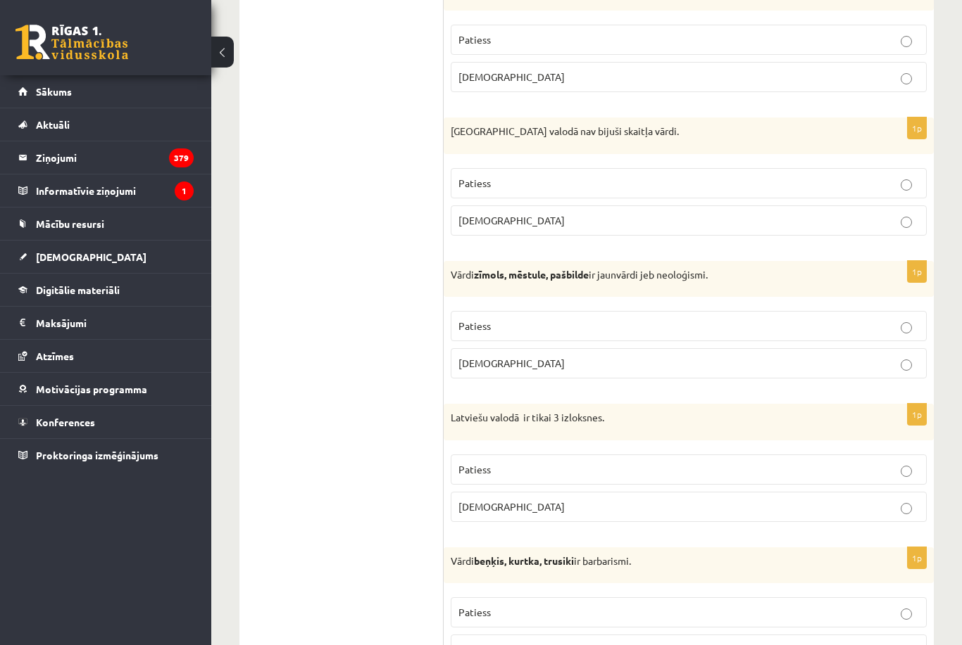
click at [491, 500] on p "Aplams" at bounding box center [688, 507] width 460 height 15
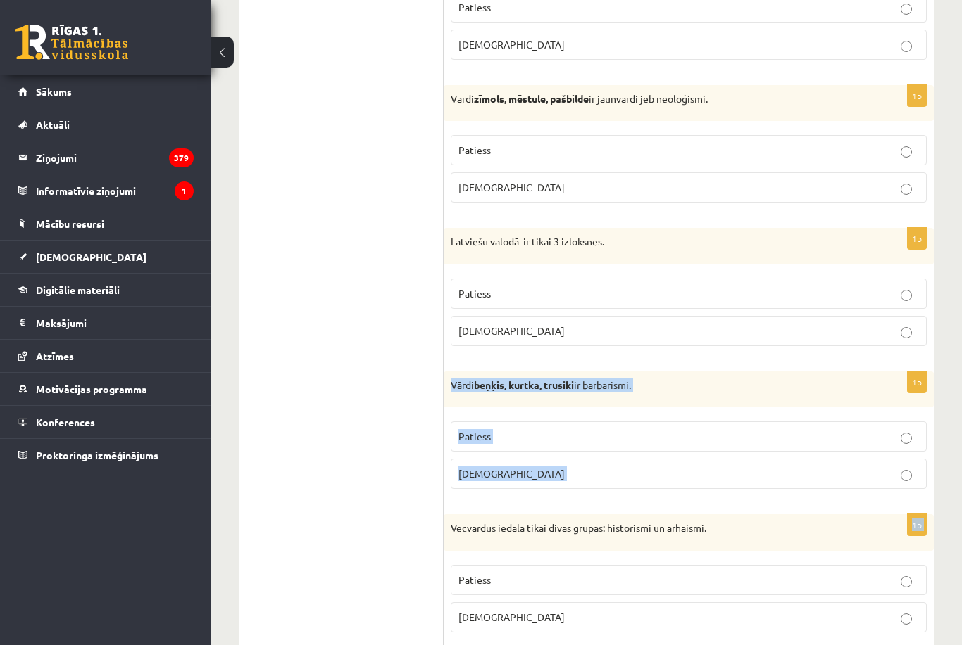
scroll to position [3645, 0]
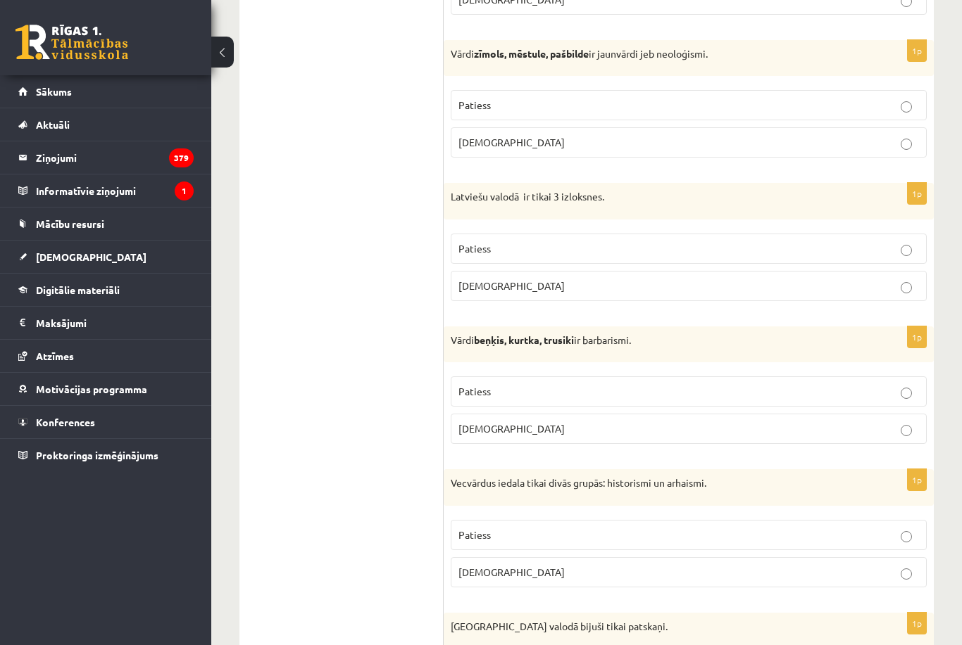
click at [498, 384] on p "Patiess" at bounding box center [688, 391] width 460 height 15
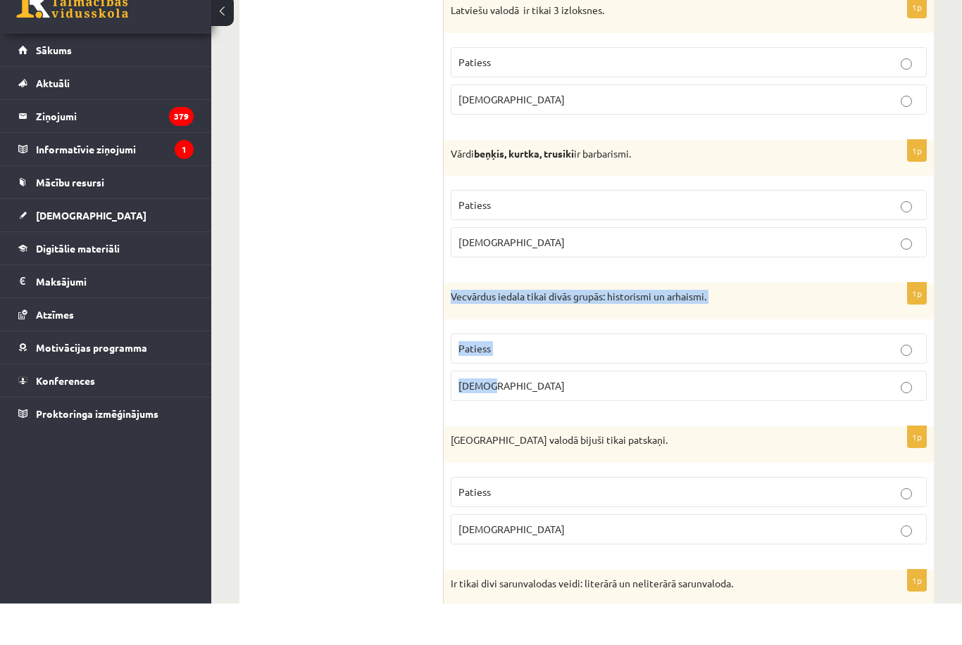
scroll to position [3835, 0]
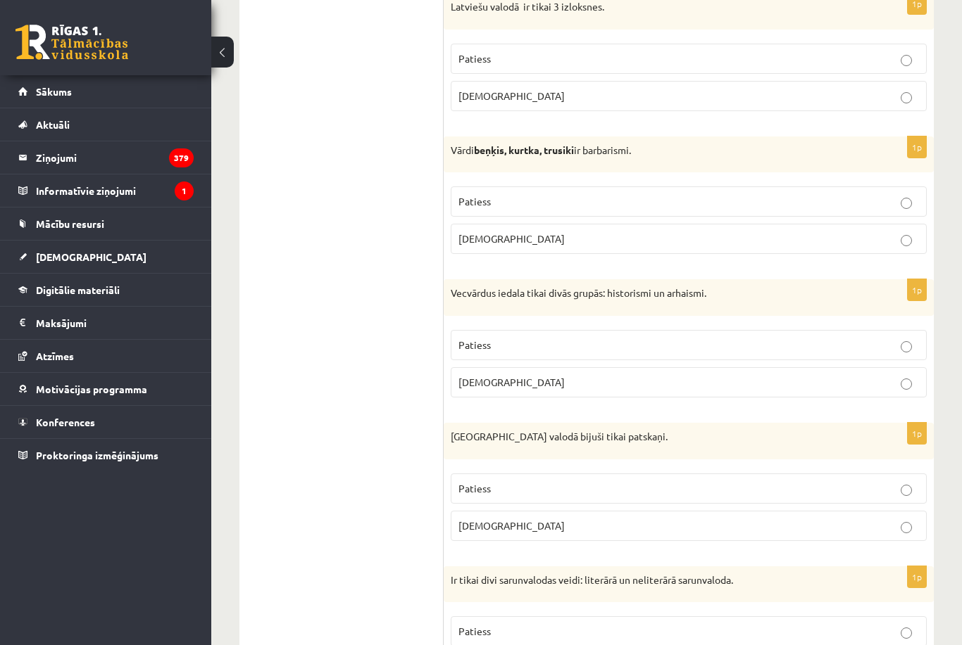
click at [503, 375] on p "Aplams" at bounding box center [688, 382] width 460 height 15
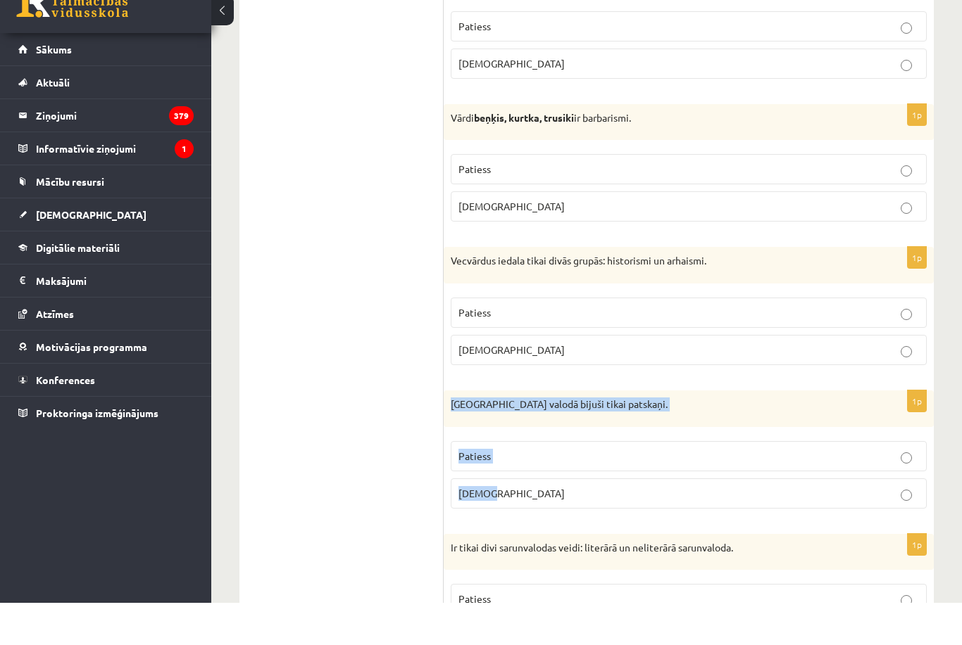
scroll to position [3870, 0]
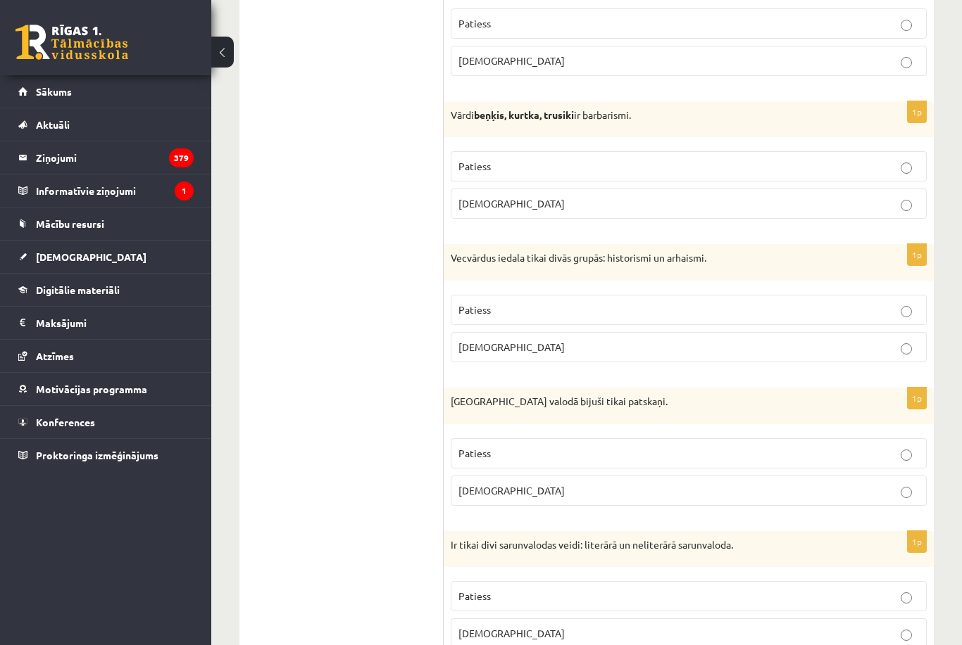
click at [496, 446] on p "Patiess" at bounding box center [688, 453] width 460 height 15
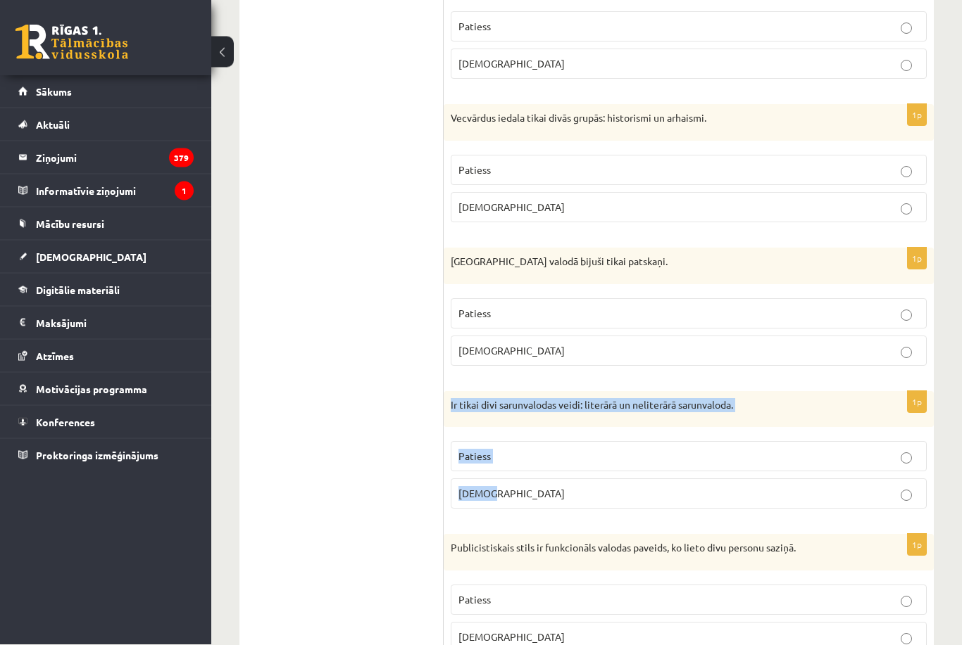
scroll to position [4054, 0]
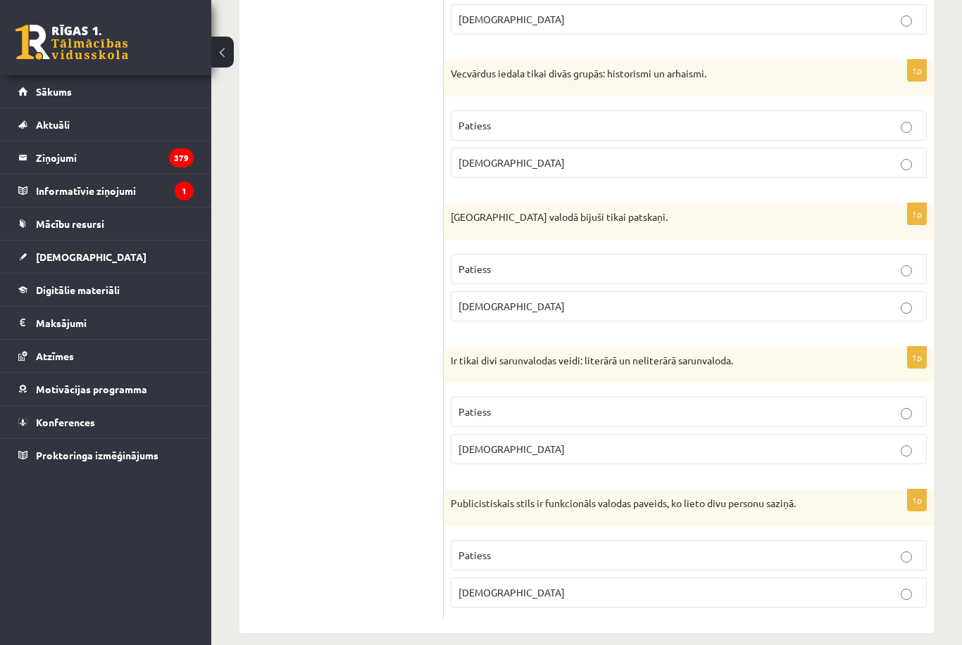
click at [523, 442] on p "Aplams" at bounding box center [688, 449] width 460 height 15
click at [483, 586] on span "Aplams" at bounding box center [511, 592] width 106 height 13
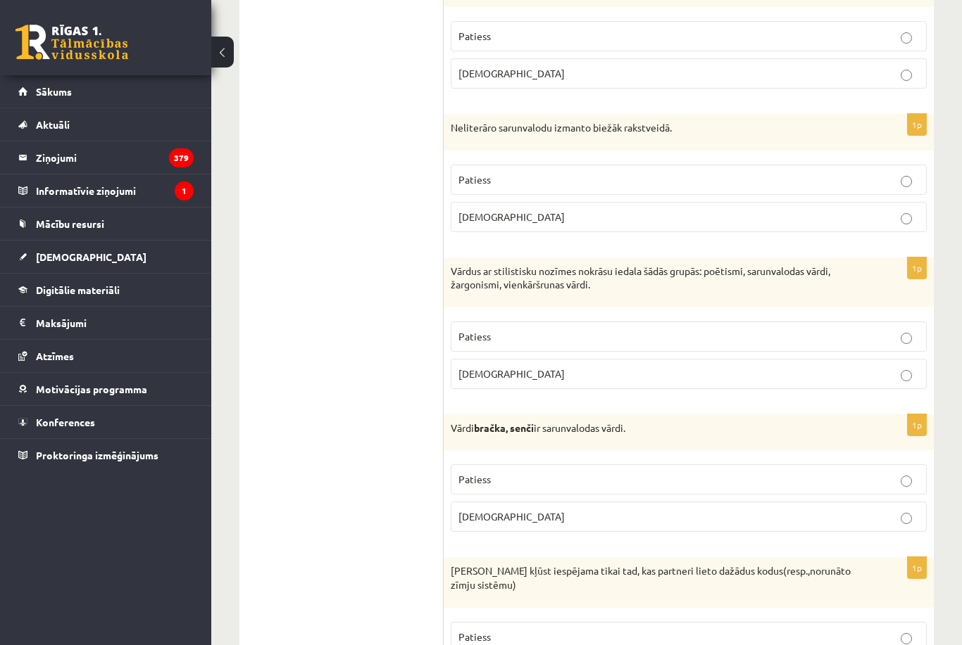
scroll to position [0, 0]
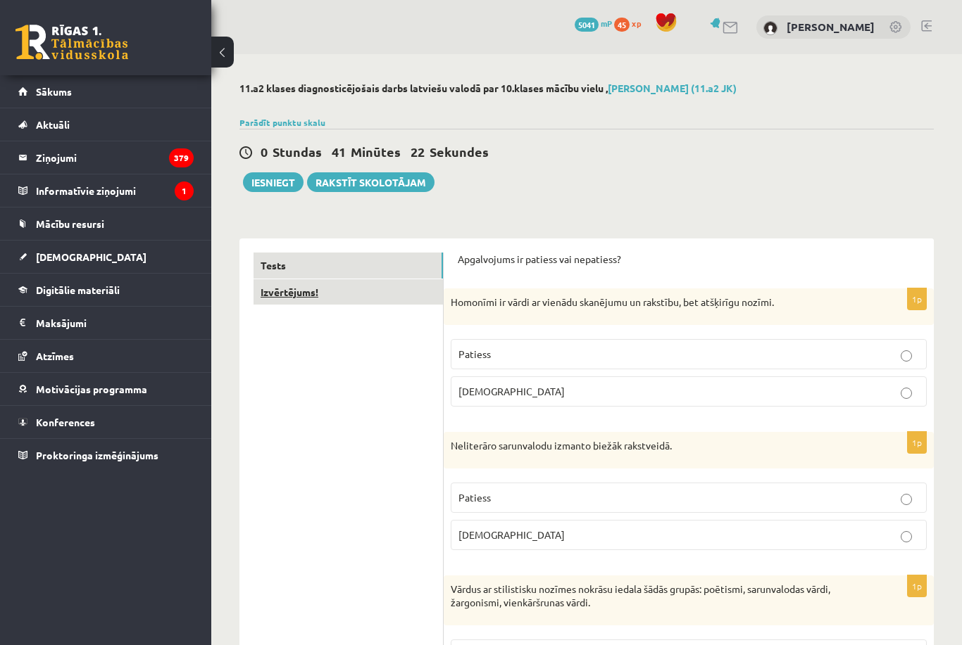
click at [336, 286] on link "Izvērtējums!" at bounding box center [347, 292] width 189 height 26
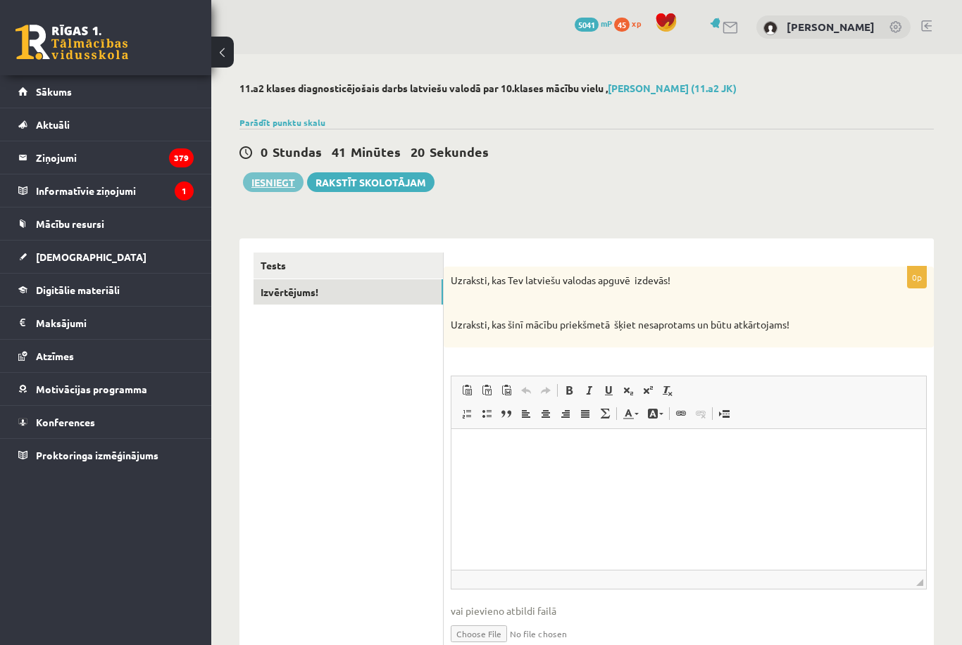
click at [282, 183] on button "Iesniegt" at bounding box center [273, 182] width 61 height 20
click at [292, 177] on button "Iesniegt" at bounding box center [273, 182] width 61 height 20
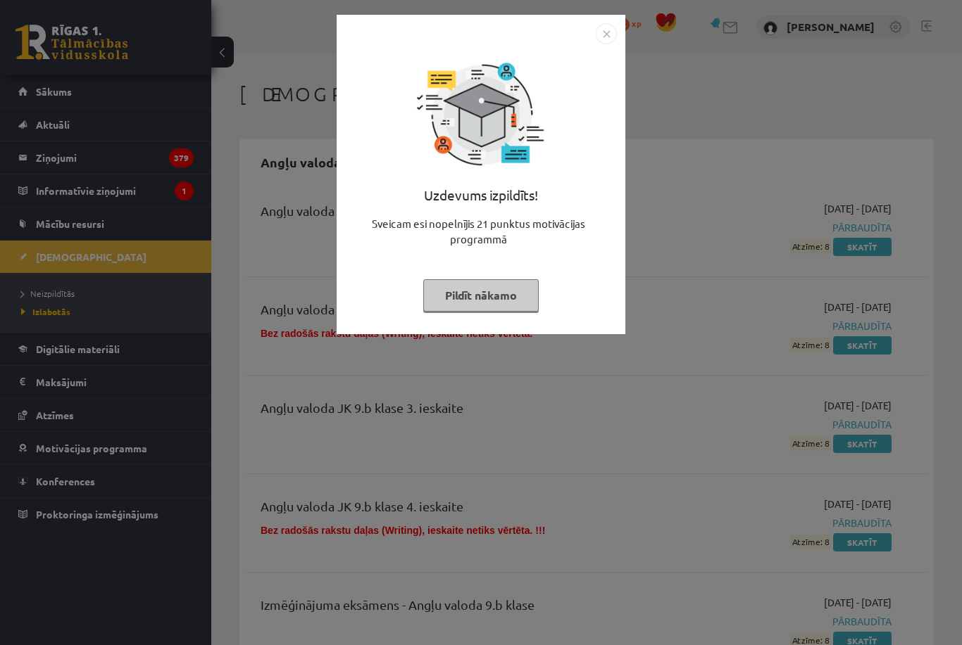
click at [480, 297] on button "Pildīt nākamo" at bounding box center [480, 295] width 115 height 32
